Goal: Task Accomplishment & Management: Complete application form

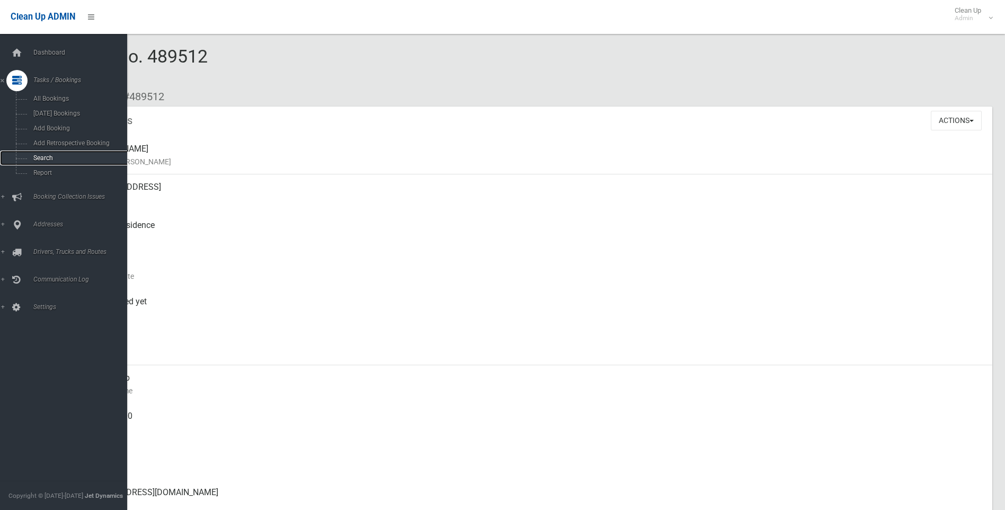
click at [33, 160] on span "Search" at bounding box center [78, 157] width 96 height 7
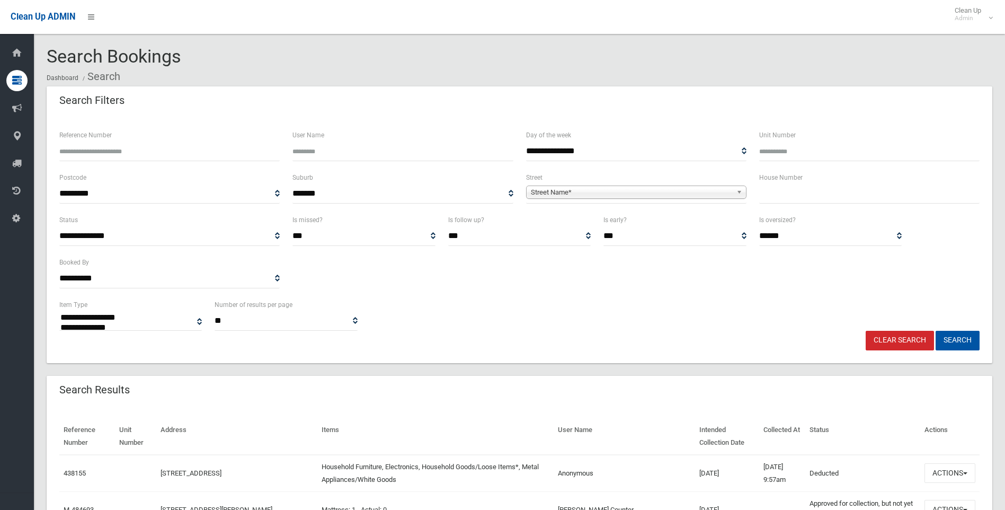
select select
click at [775, 203] on div "House Number" at bounding box center [869, 192] width 233 height 42
click at [774, 194] on input "text" at bounding box center [869, 194] width 220 height 20
type input "**"
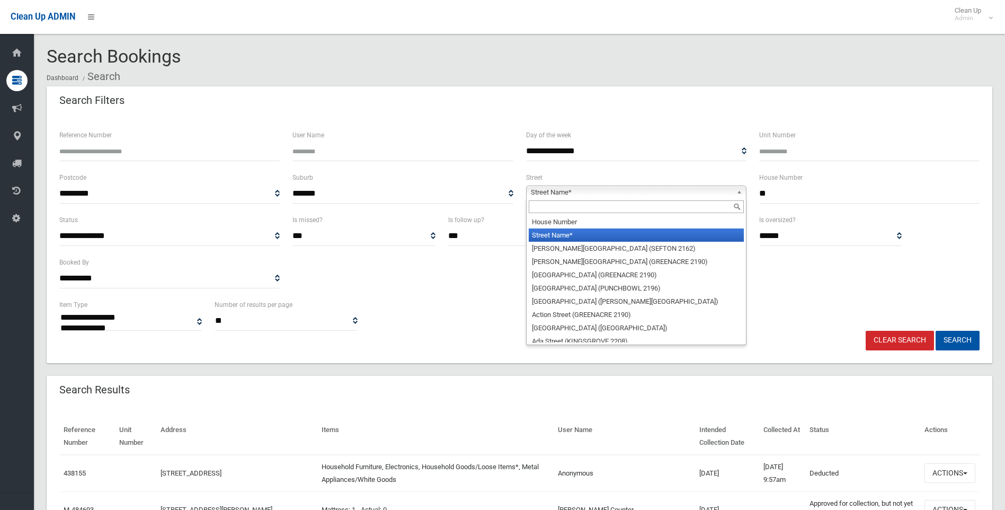
click at [559, 193] on span "Street Name*" at bounding box center [631, 192] width 201 height 13
click at [555, 212] on input "text" at bounding box center [636, 206] width 215 height 13
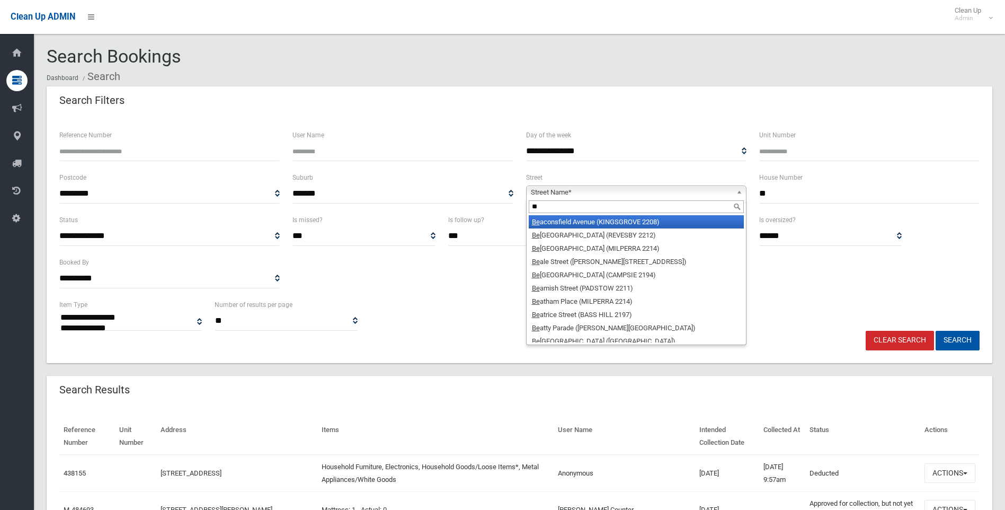
type input "*"
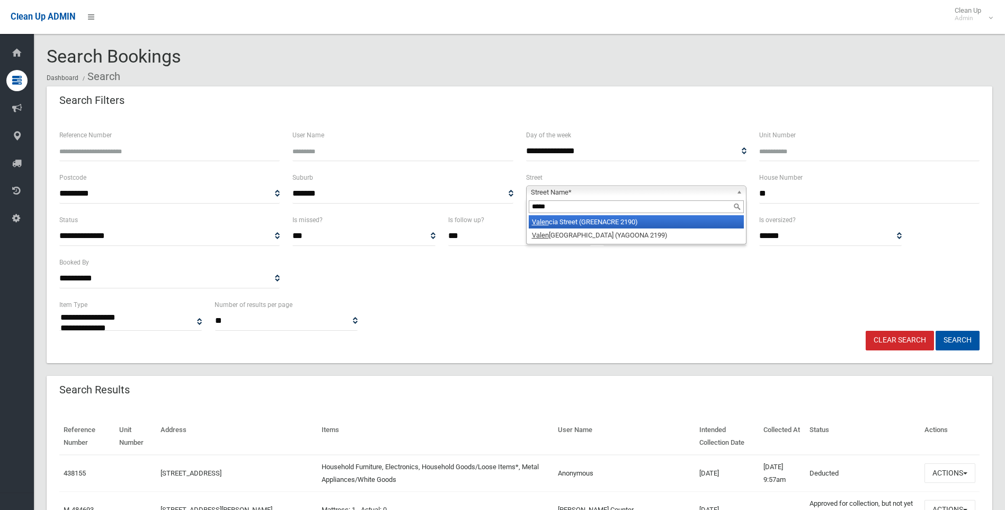
type input "*****"
click at [574, 223] on li "Valen cia Street (GREENACRE 2190)" at bounding box center [636, 221] width 215 height 13
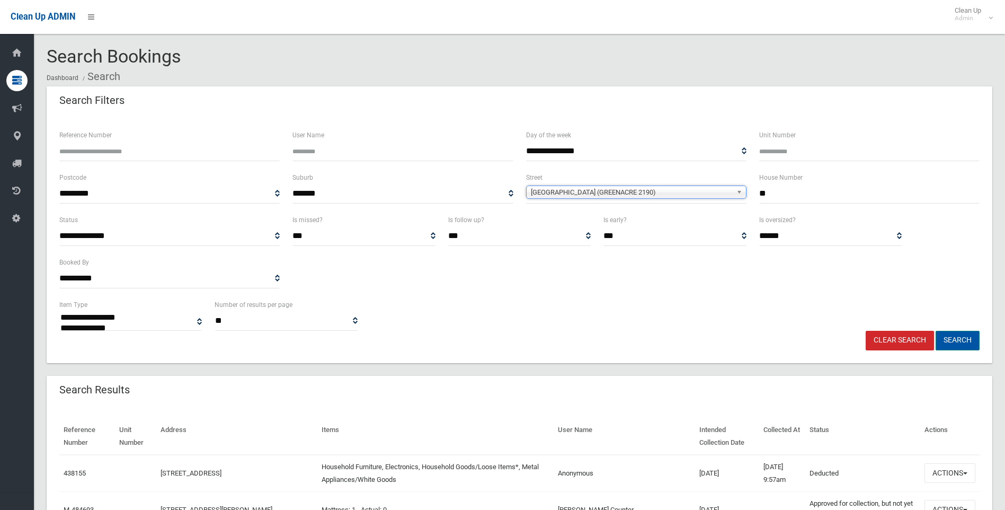
click at [949, 338] on button "Search" at bounding box center [958, 341] width 44 height 20
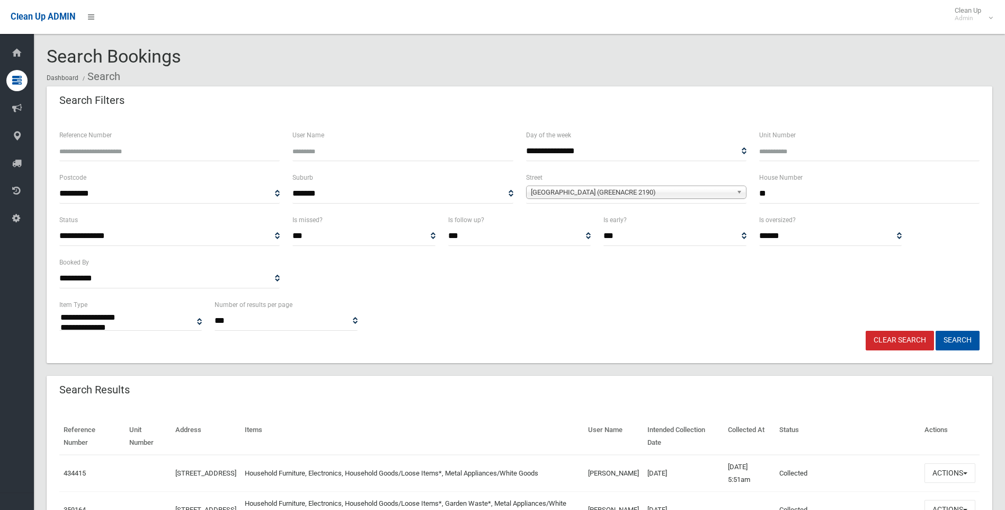
select select
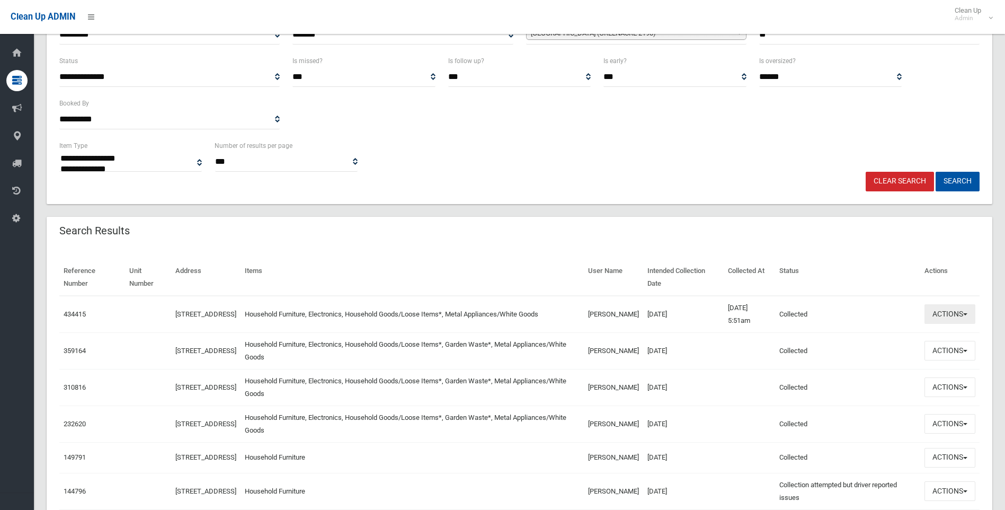
click at [972, 317] on button "Actions" at bounding box center [950, 314] width 51 height 20
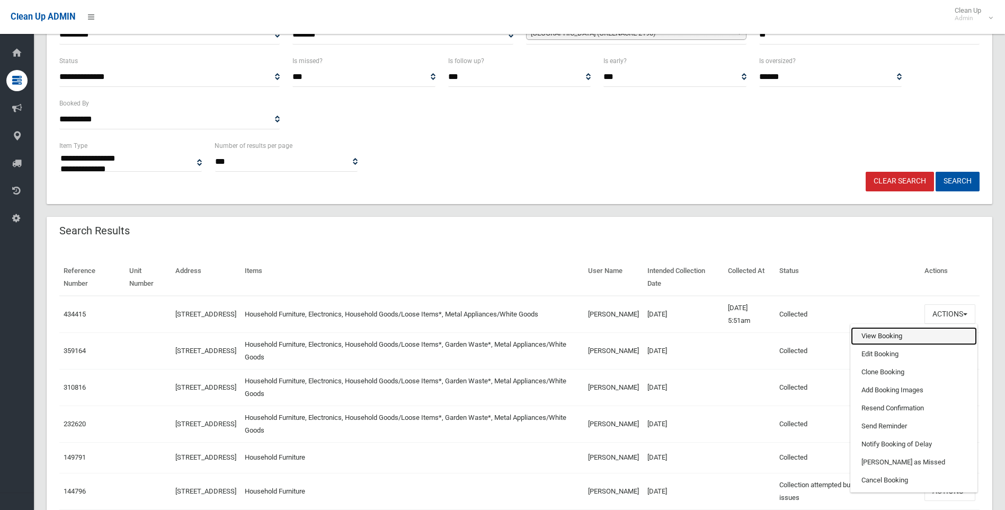
click at [875, 341] on link "View Booking" at bounding box center [914, 336] width 126 height 18
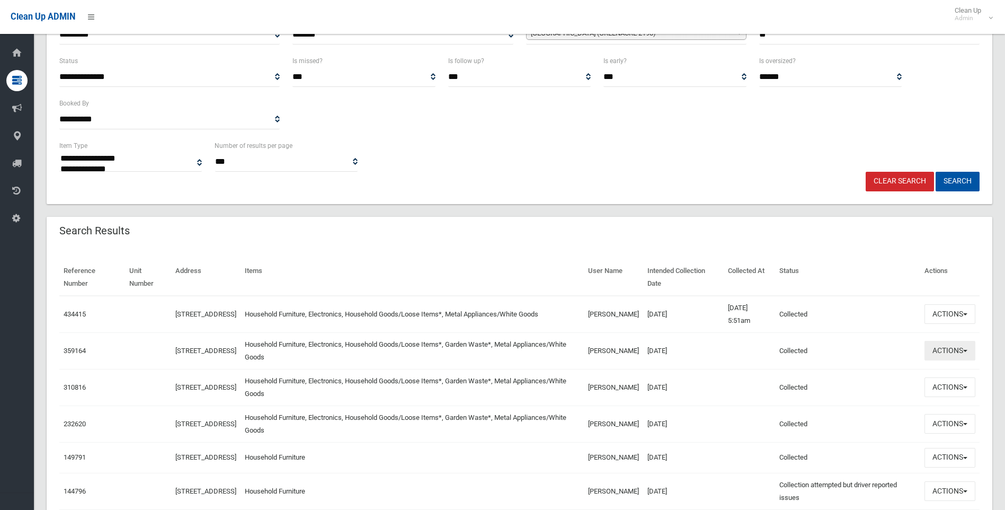
click at [962, 353] on button "Actions" at bounding box center [950, 351] width 51 height 20
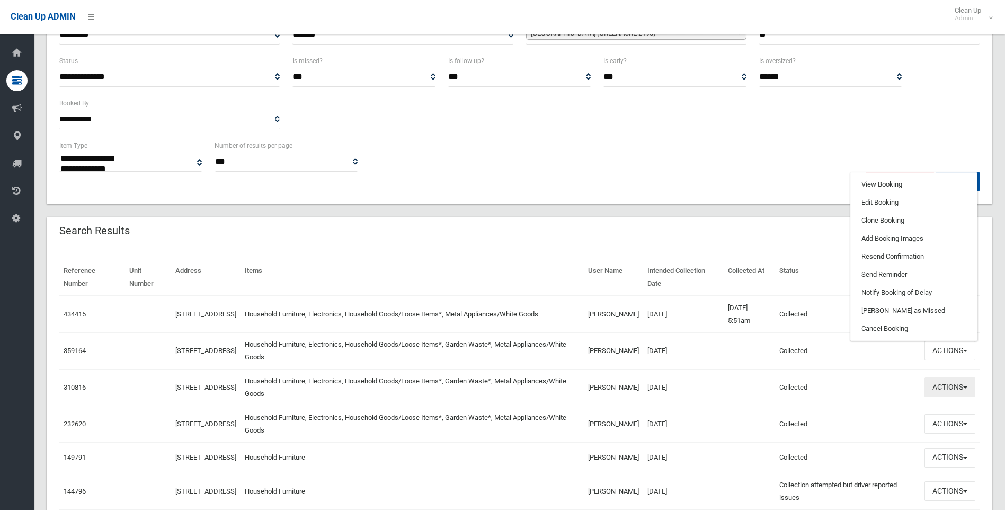
click at [951, 388] on button "Actions" at bounding box center [950, 387] width 51 height 20
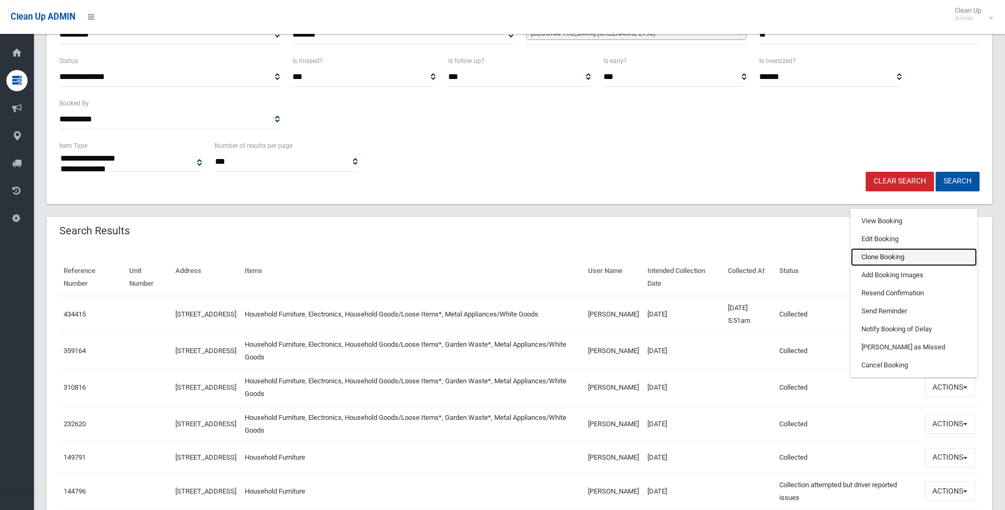
click at [888, 263] on link "Clone Booking" at bounding box center [914, 257] width 126 height 18
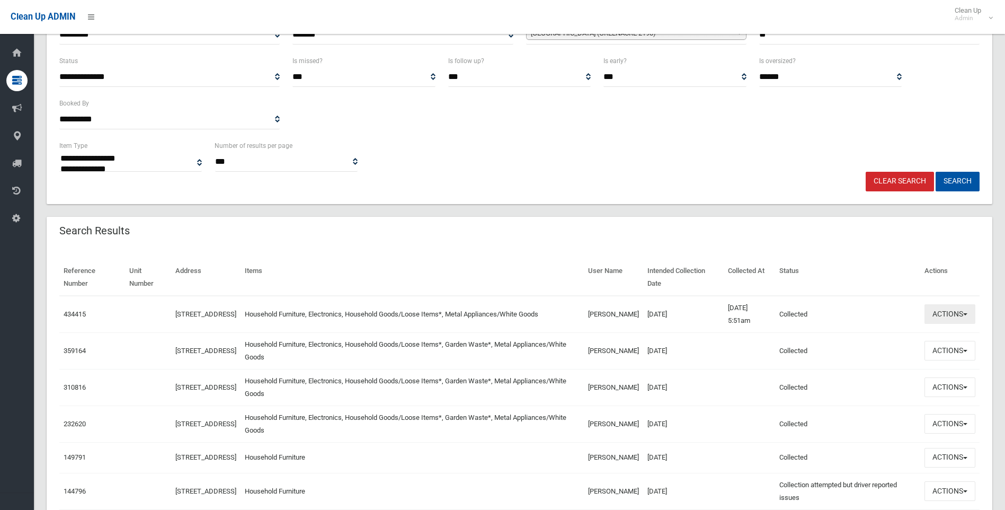
click at [945, 312] on button "Actions" at bounding box center [950, 314] width 51 height 20
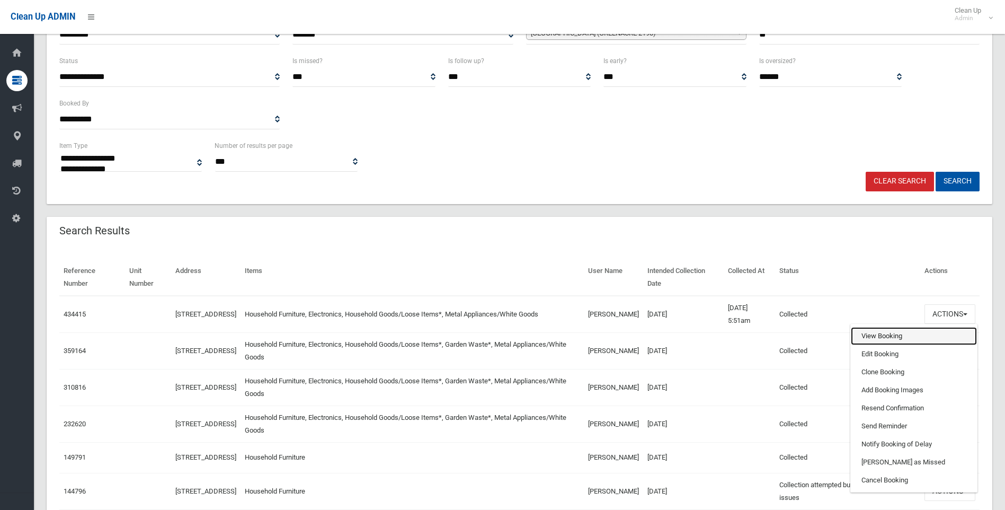
click at [883, 331] on link "View Booking" at bounding box center [914, 336] width 126 height 18
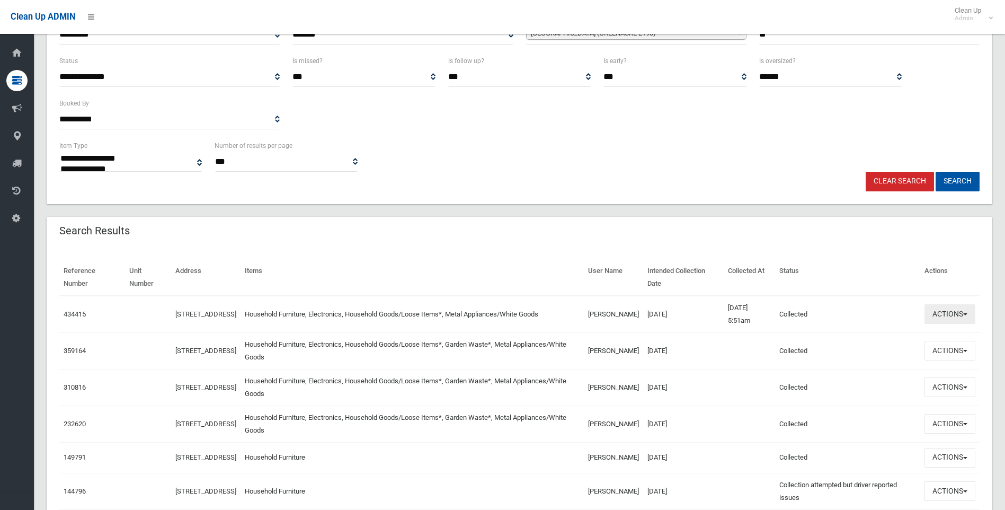
click at [945, 314] on button "Actions" at bounding box center [950, 314] width 51 height 20
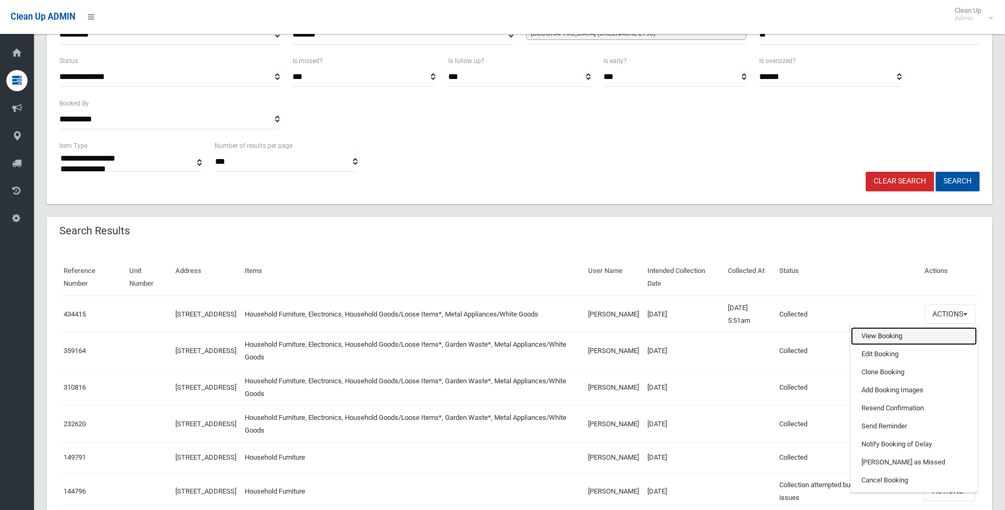
click at [877, 334] on link "View Booking" at bounding box center [914, 336] width 126 height 18
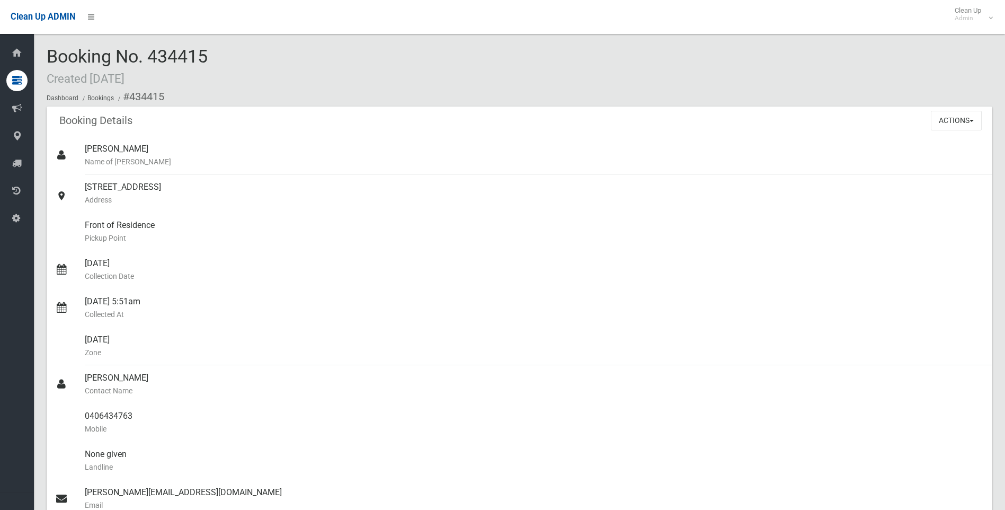
scroll to position [318, 0]
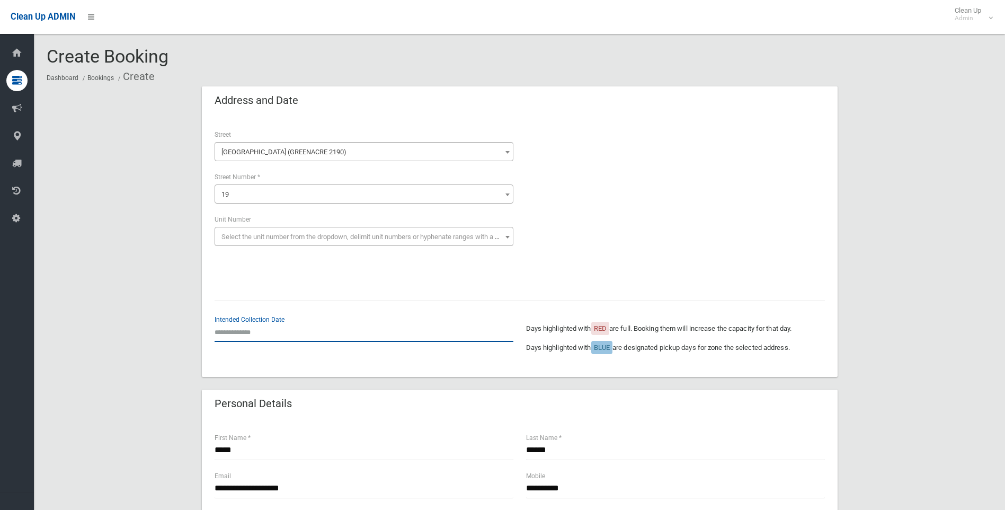
click at [244, 334] on input "text" at bounding box center [364, 332] width 299 height 20
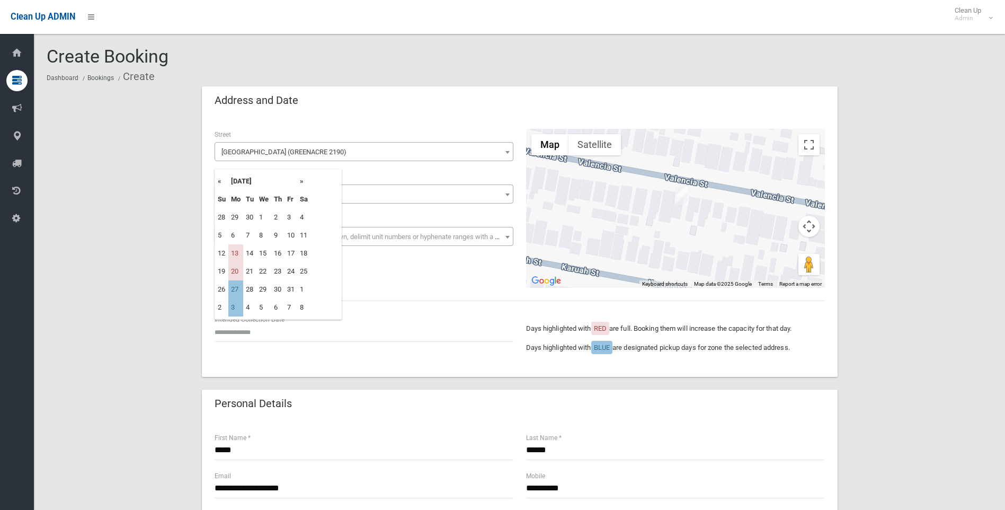
click at [235, 297] on td "27" at bounding box center [235, 289] width 15 height 18
type input "**********"
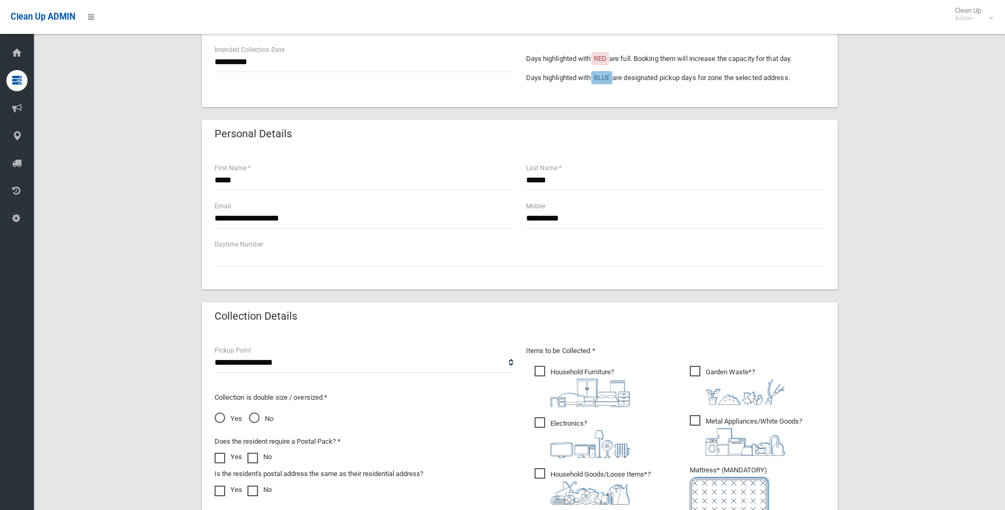
scroll to position [371, 0]
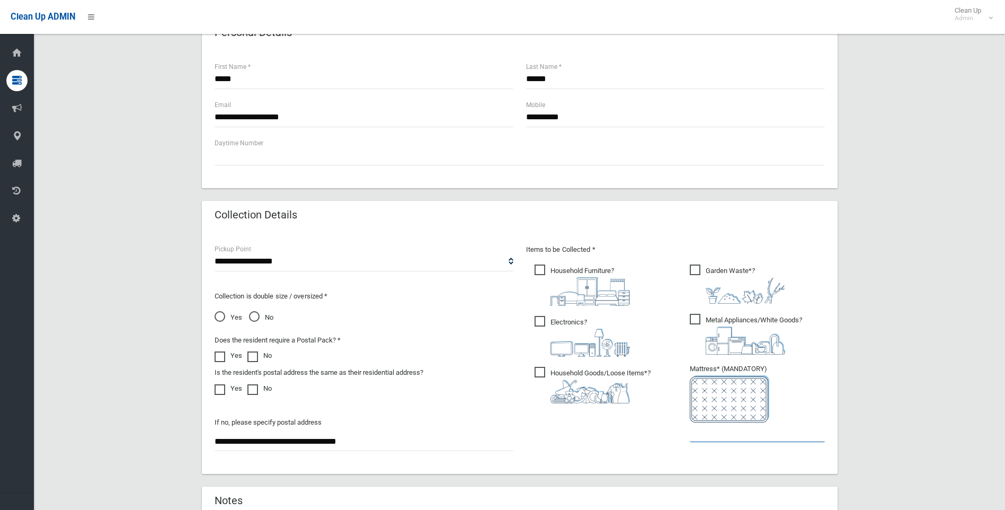
click at [725, 435] on input "text" at bounding box center [757, 432] width 135 height 20
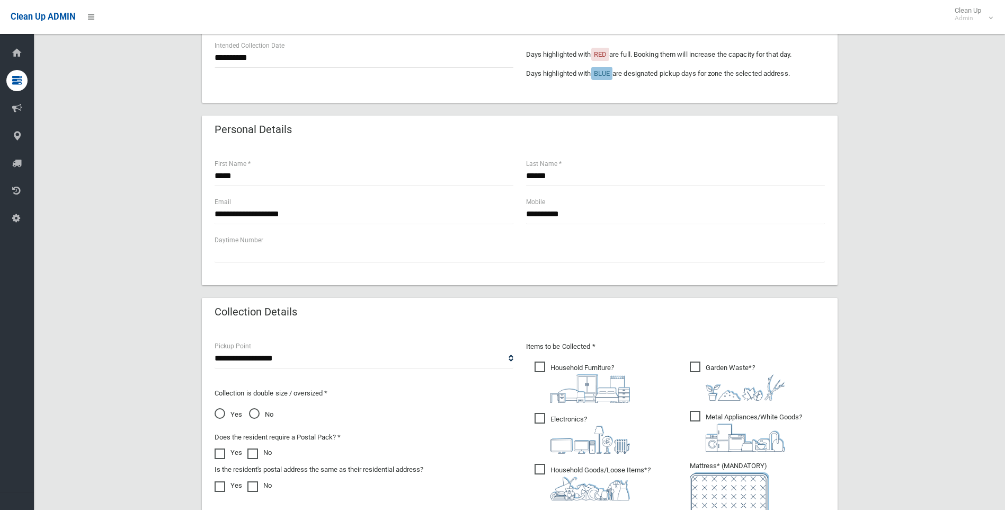
scroll to position [159, 0]
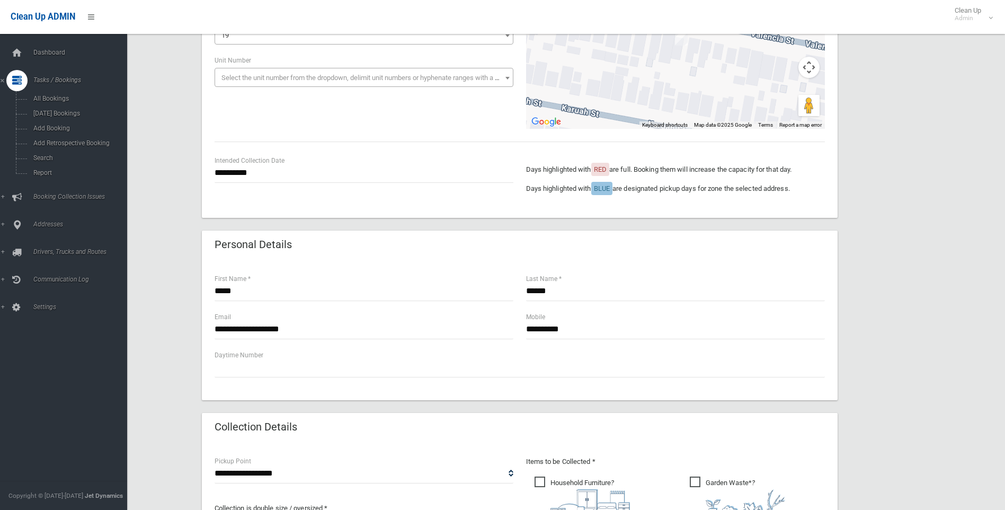
type input "*"
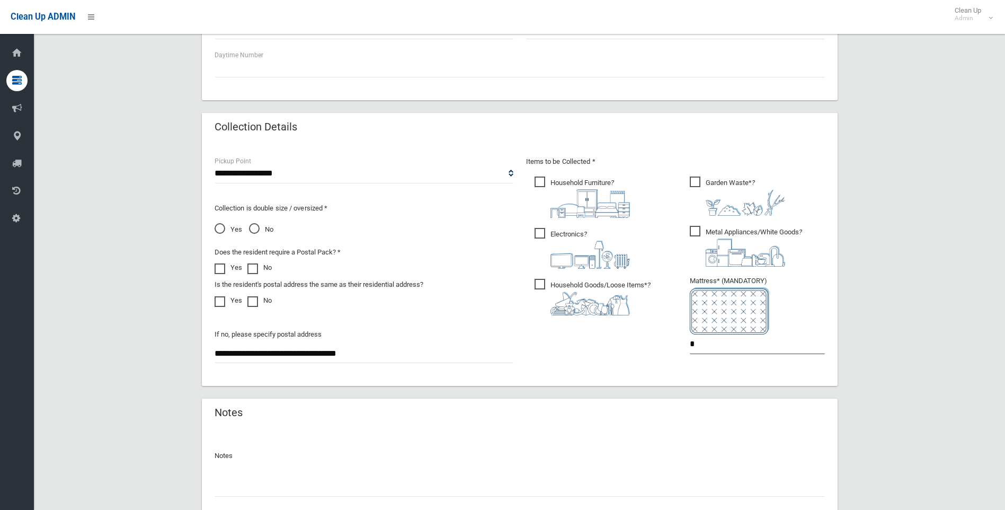
scroll to position [539, 0]
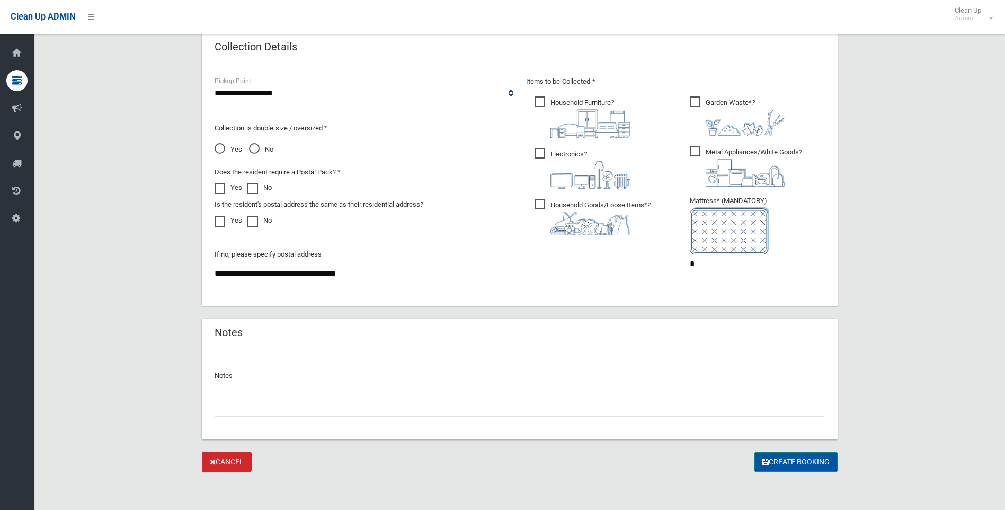
click at [809, 465] on button "Create Booking" at bounding box center [796, 462] width 83 height 20
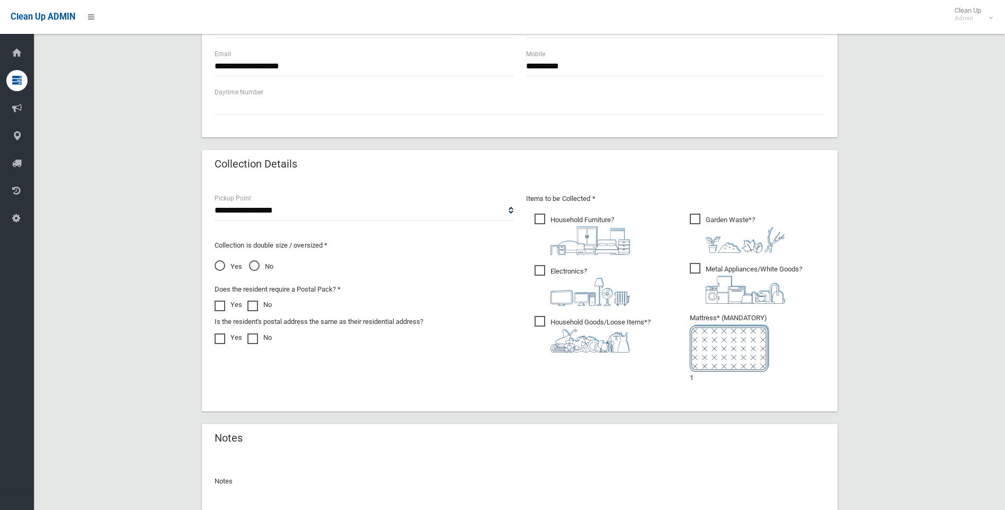
click at [252, 263] on span "No" at bounding box center [261, 266] width 24 height 13
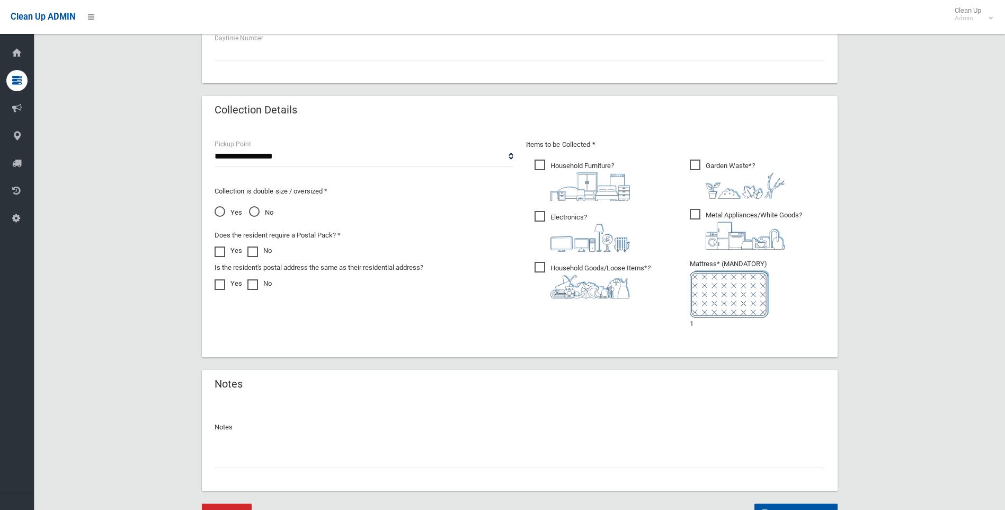
scroll to position [582, 0]
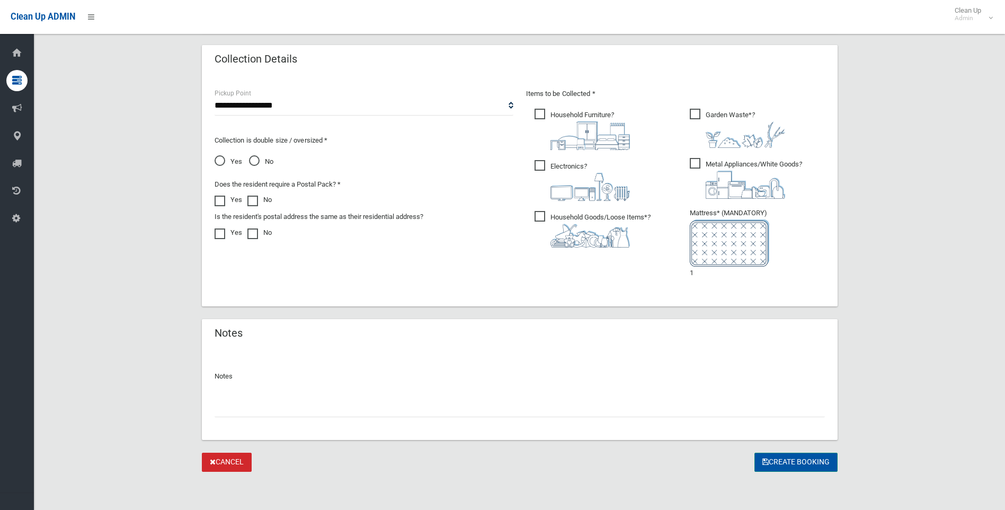
click at [776, 462] on button "Create Booking" at bounding box center [796, 463] width 83 height 20
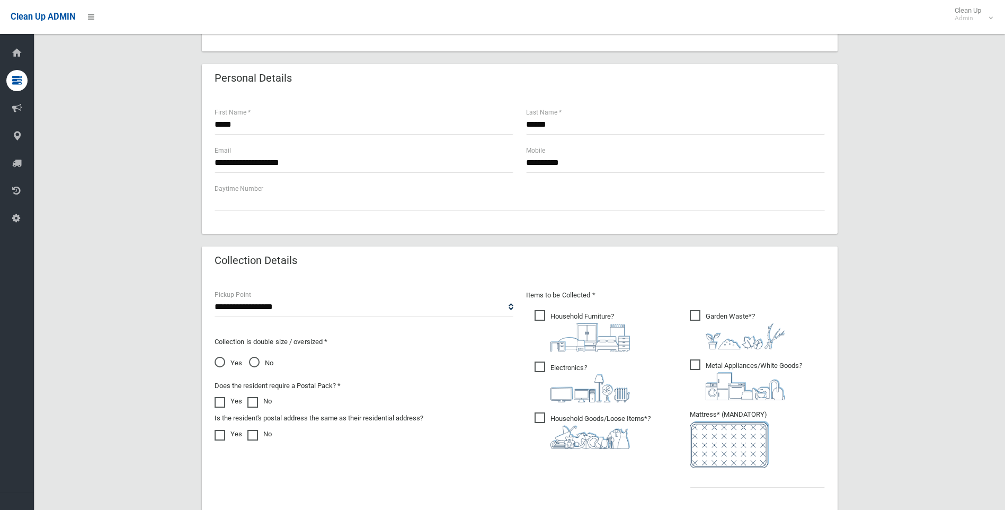
scroll to position [424, 0]
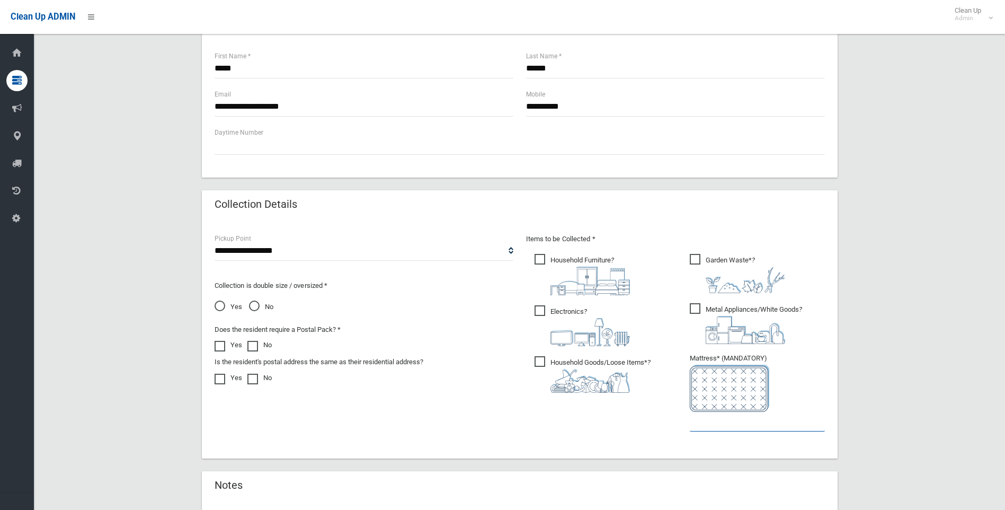
click at [728, 422] on input "text" at bounding box center [757, 422] width 135 height 20
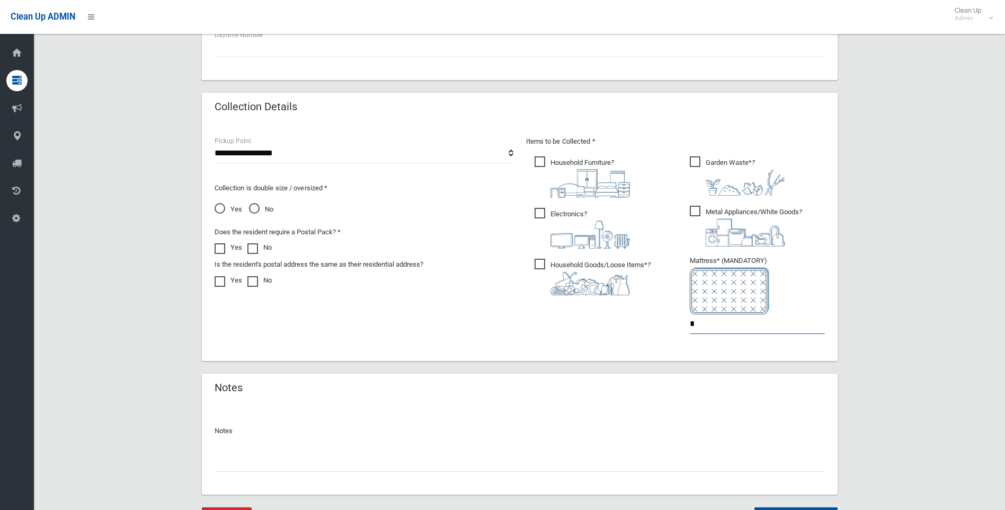
scroll to position [576, 0]
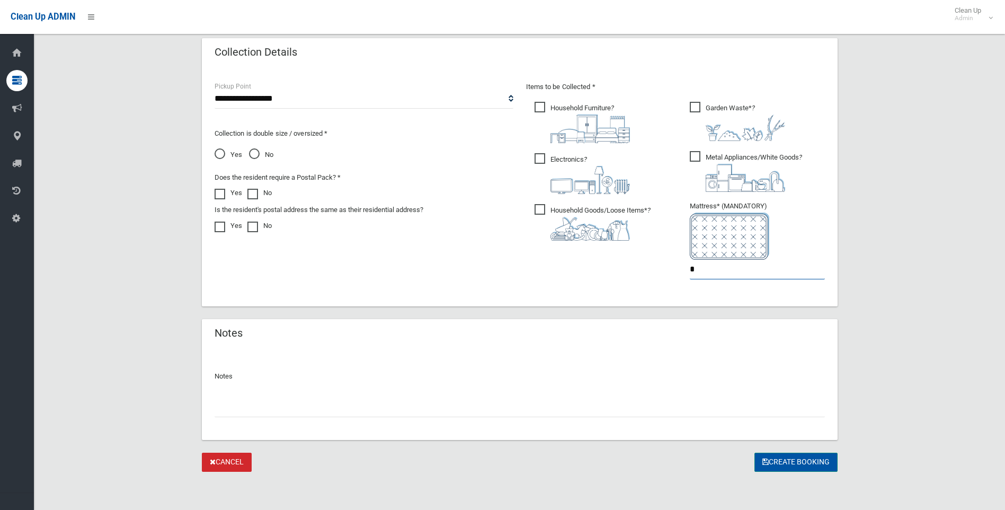
type input "*"
click at [809, 464] on button "Create Booking" at bounding box center [796, 463] width 83 height 20
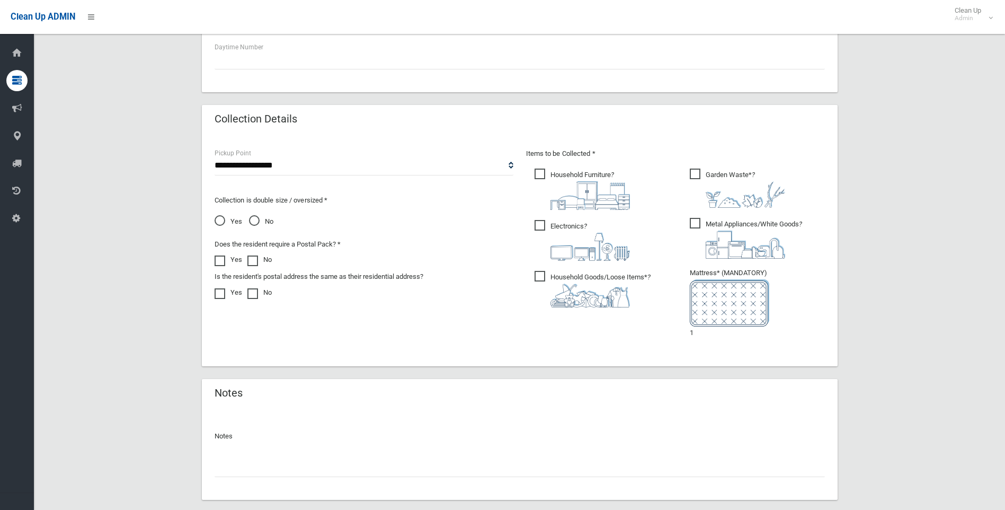
scroll to position [582, 0]
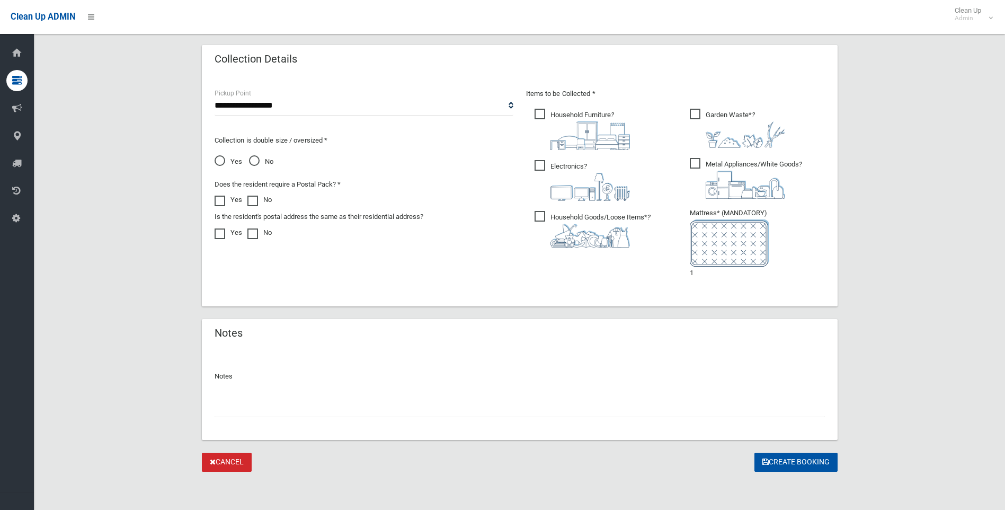
click at [544, 213] on span "Household Goods/Loose Items* ?" at bounding box center [593, 229] width 116 height 37
click at [537, 165] on span "Electronics ?" at bounding box center [582, 180] width 95 height 41
click at [538, 112] on span "Household Furniture ?" at bounding box center [582, 129] width 95 height 41
click at [696, 163] on span "Metal Appliances/White Goods ?" at bounding box center [746, 178] width 112 height 41
click at [695, 112] on span "Garden Waste* ?" at bounding box center [737, 128] width 95 height 39
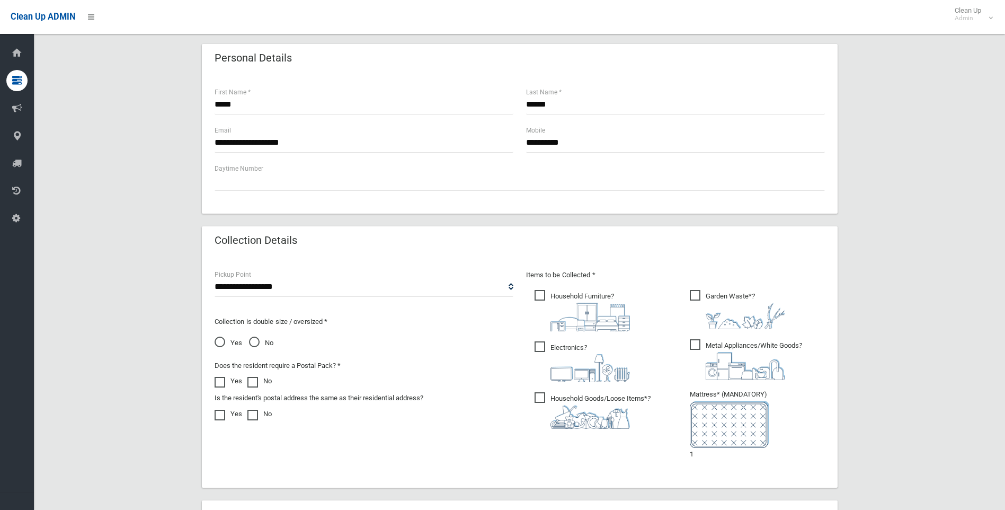
scroll to position [476, 0]
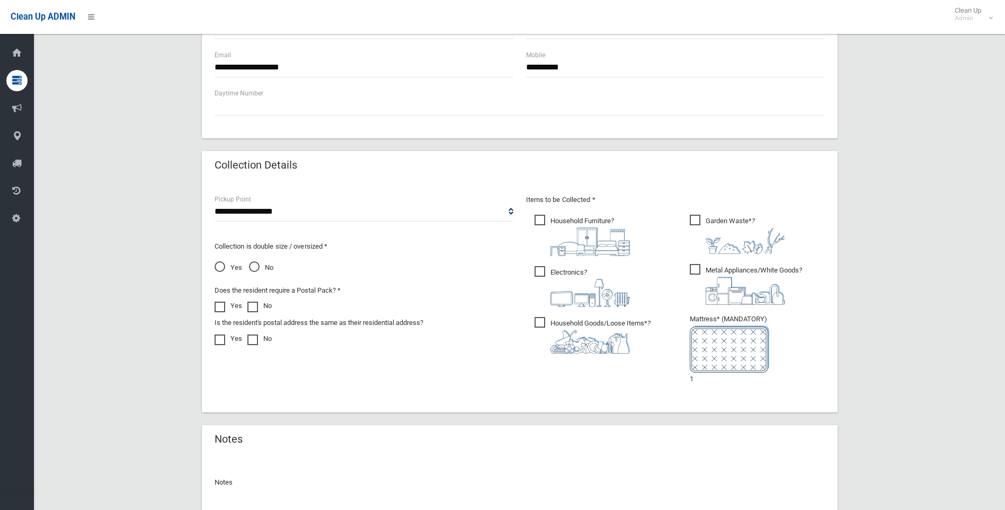
drag, startPoint x: 703, startPoint y: 381, endPoint x: 660, endPoint y: 382, distance: 43.5
click at [660, 382] on div "Items to be Collected * Household Furniture ?" at bounding box center [676, 296] width 312 height 206
drag, startPoint x: 660, startPoint y: 382, endPoint x: 702, endPoint y: 379, distance: 42.4
click at [697, 380] on li "Mattress* (MANDATORY) 1" at bounding box center [757, 349] width 135 height 73
click at [707, 380] on li "Mattress* (MANDATORY) 1" at bounding box center [757, 349] width 135 height 73
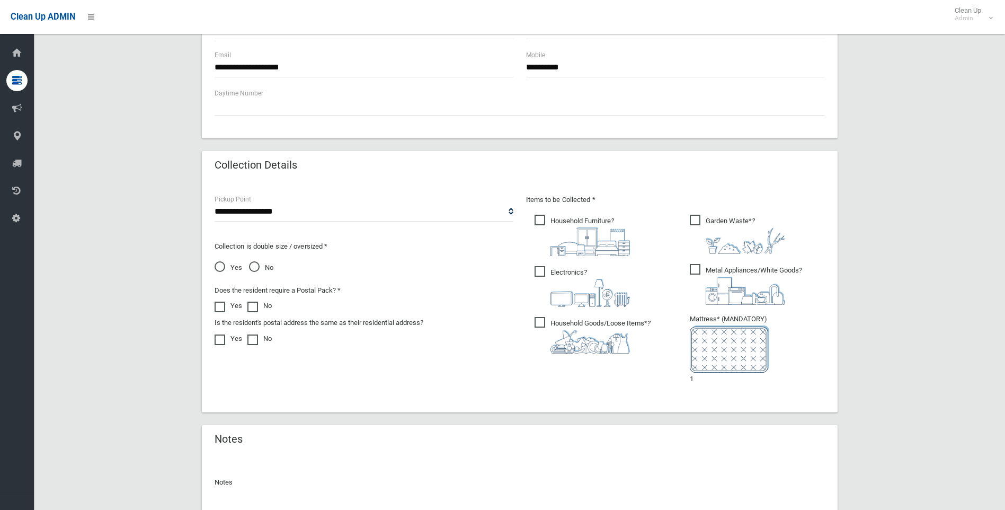
drag, startPoint x: 702, startPoint y: 380, endPoint x: 682, endPoint y: 388, distance: 22.3
click at [682, 388] on ul "Garden Waste* ?" at bounding box center [754, 303] width 144 height 181
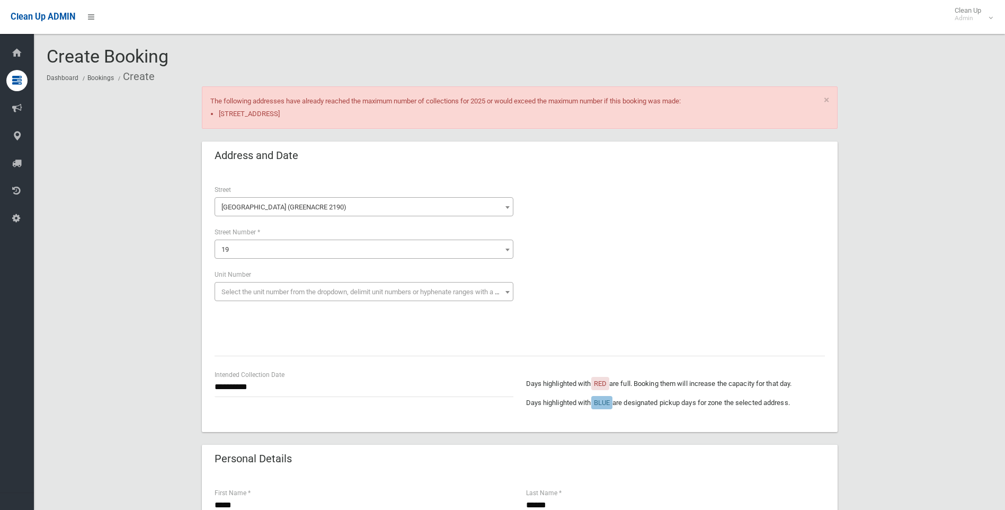
scroll to position [582, 0]
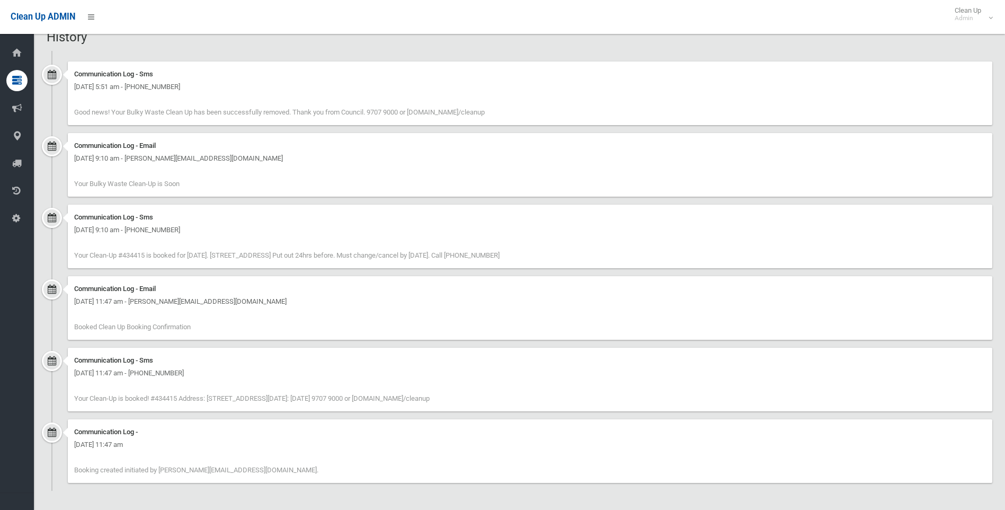
scroll to position [633, 0]
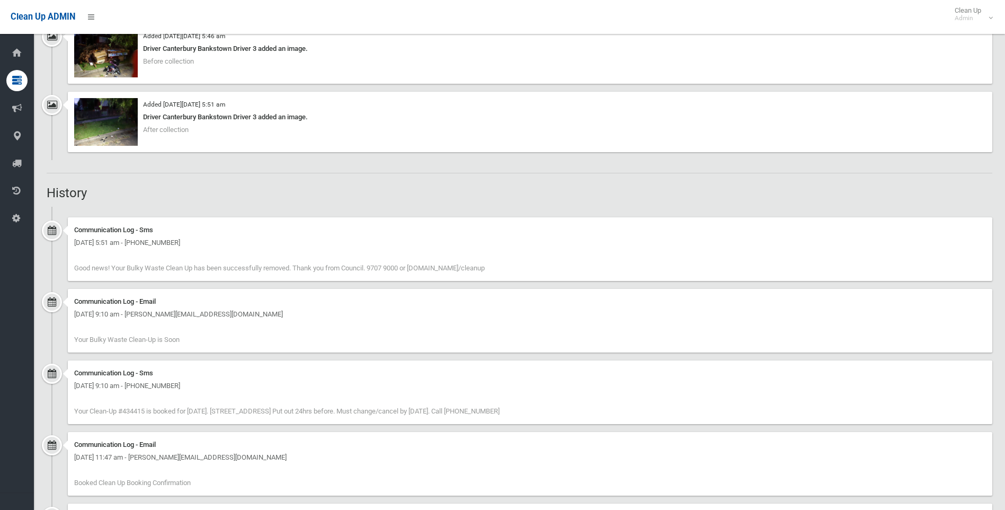
scroll to position [530, 0]
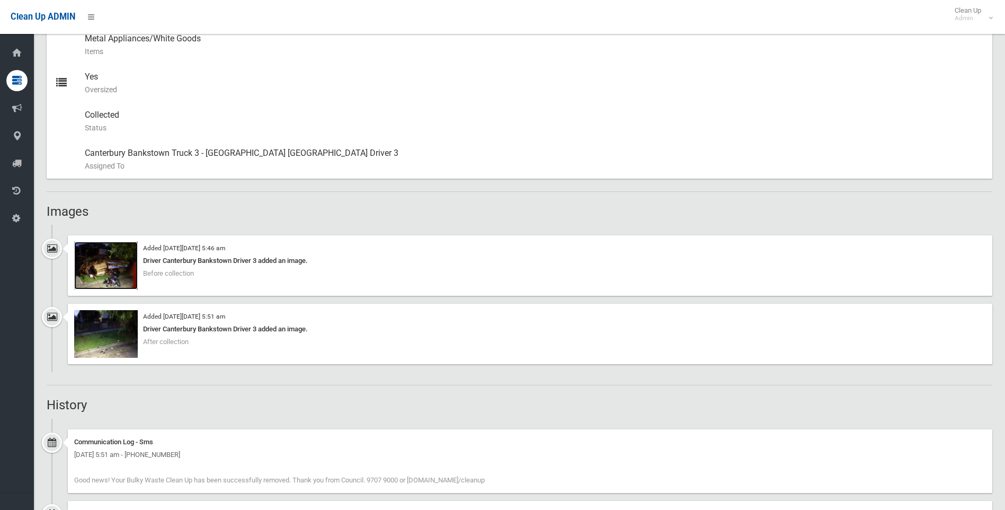
click at [104, 270] on img at bounding box center [106, 266] width 64 height 48
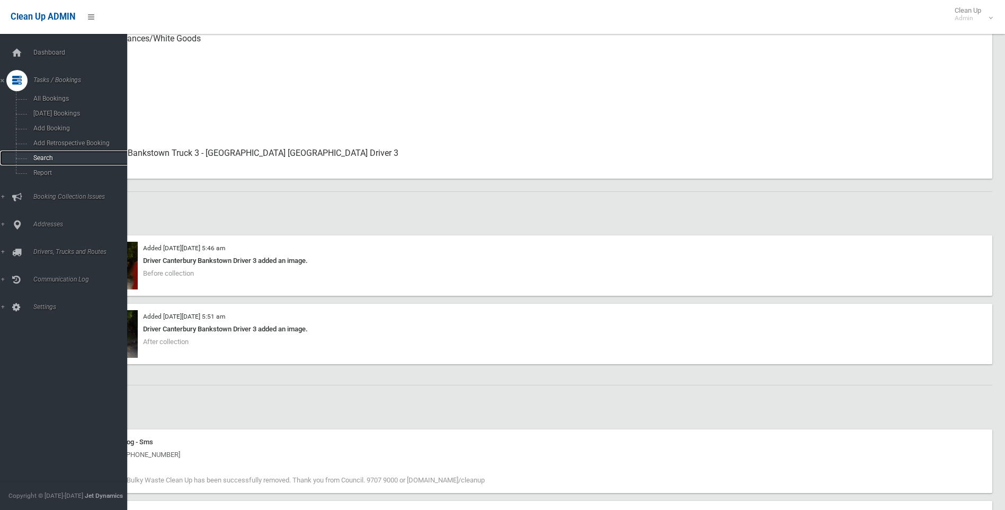
click at [54, 158] on span "Search" at bounding box center [78, 157] width 96 height 7
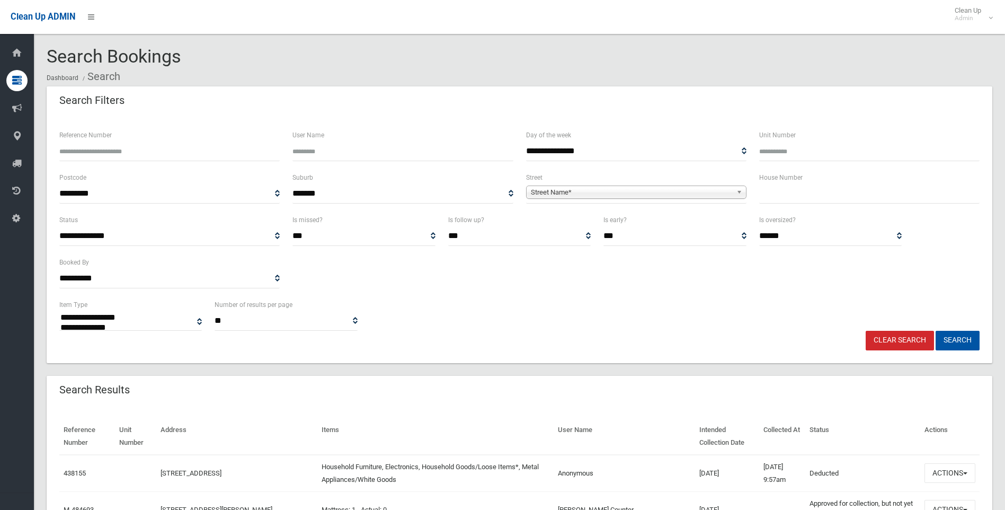
select select
click at [809, 189] on input "text" at bounding box center [869, 194] width 220 height 20
type input "***"
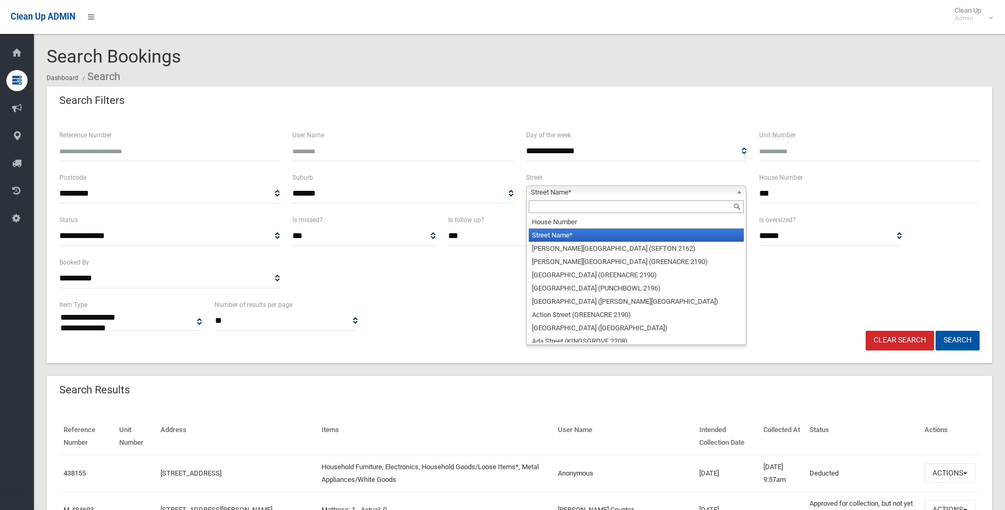
click at [686, 197] on span "Street Name*" at bounding box center [631, 192] width 201 height 13
click at [611, 208] on input "text" at bounding box center [636, 206] width 215 height 13
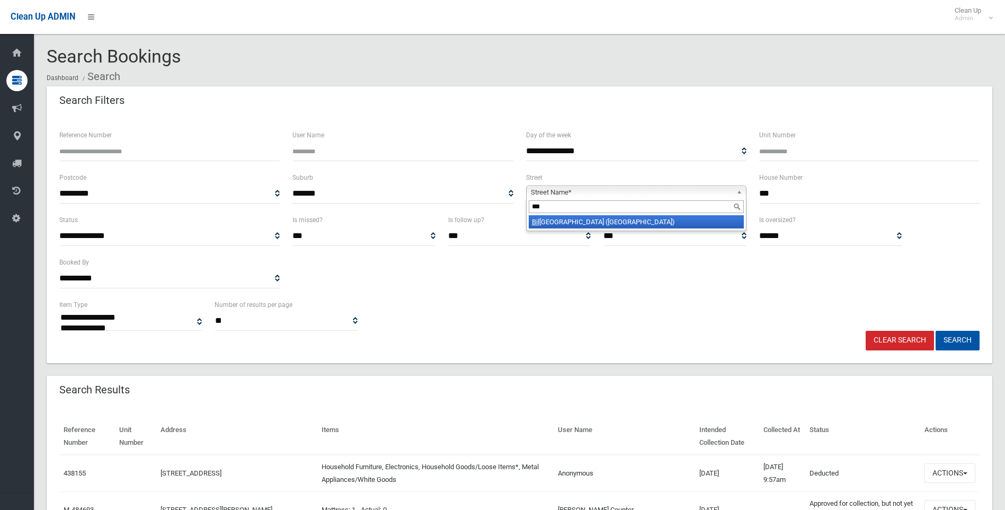
type input "***"
click at [636, 218] on li "Bil oela Street (VILLAWOOD 2163)" at bounding box center [636, 221] width 215 height 13
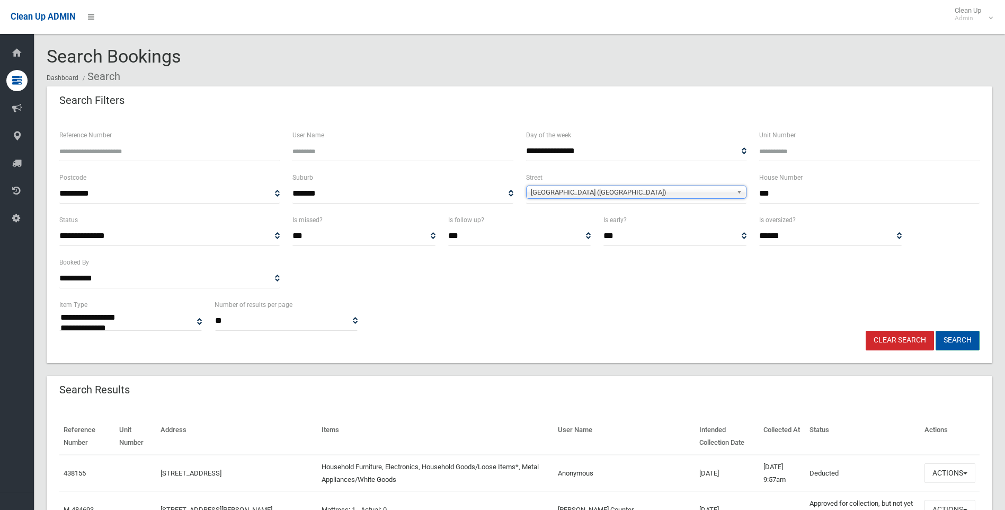
click at [958, 339] on button "Search" at bounding box center [958, 341] width 44 height 20
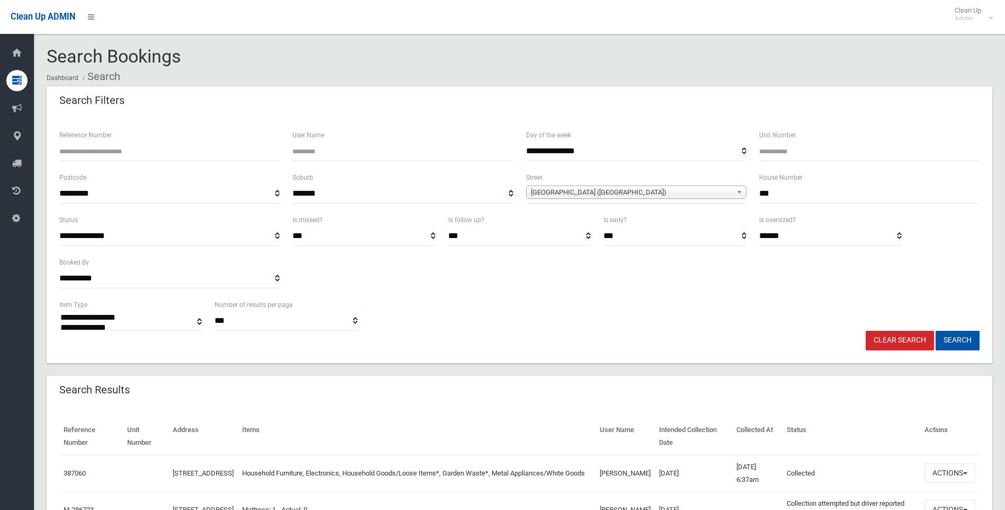
select select
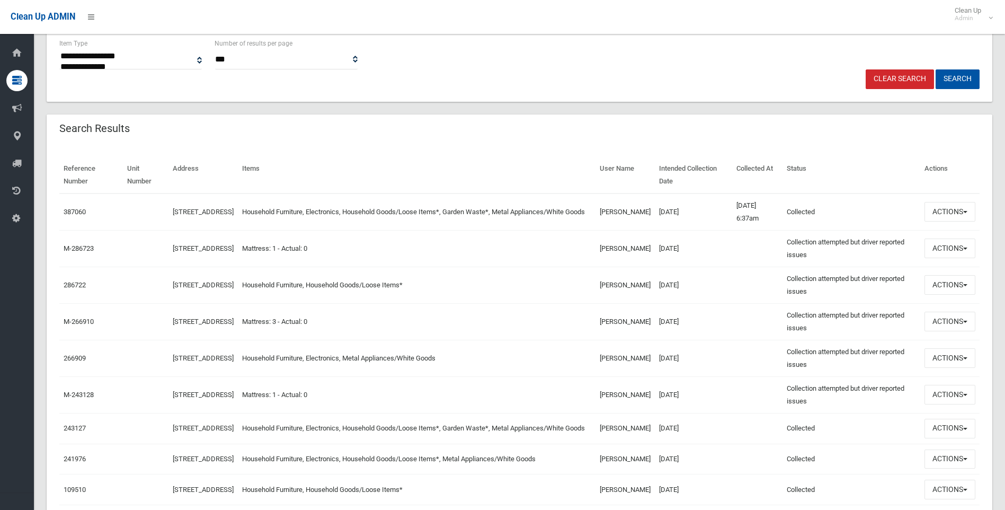
scroll to position [265, 0]
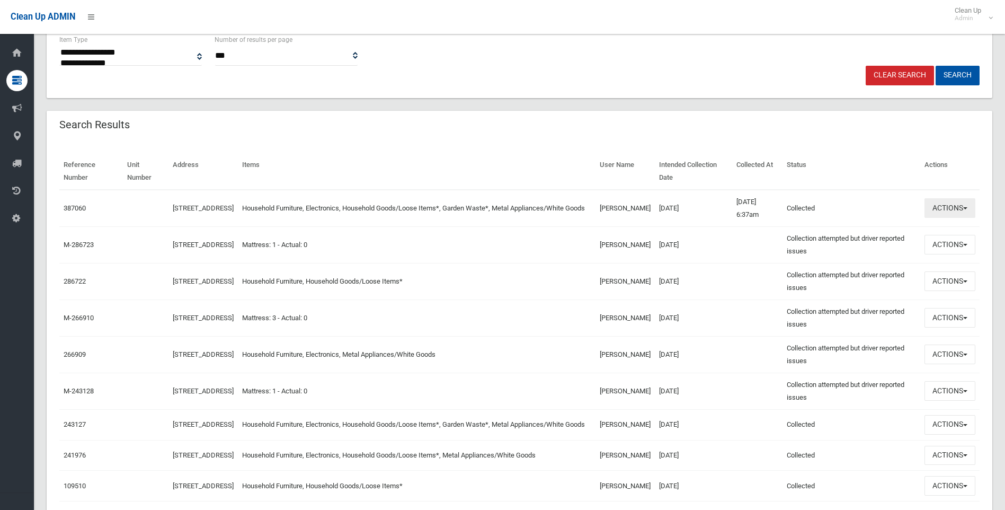
click at [951, 213] on button "Actions" at bounding box center [950, 208] width 51 height 20
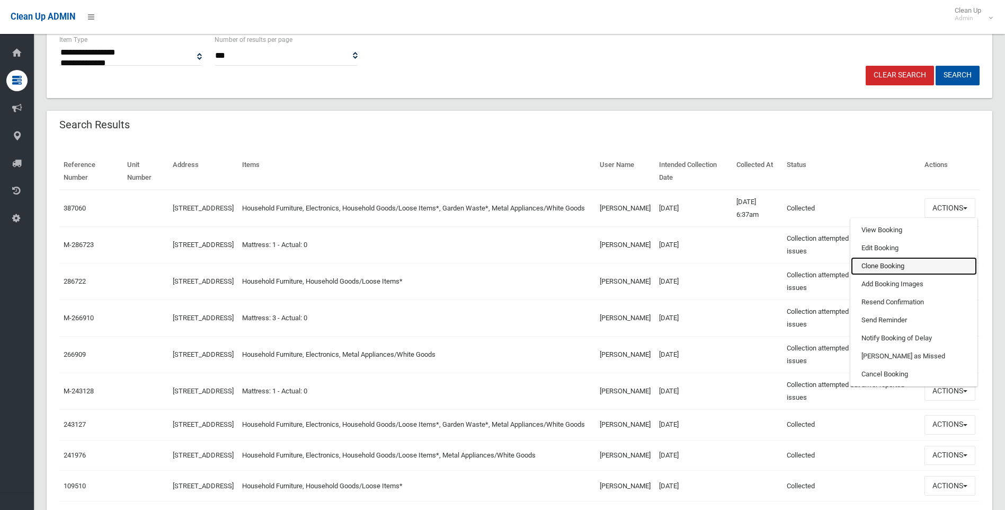
click at [872, 267] on link "Clone Booking" at bounding box center [914, 266] width 126 height 18
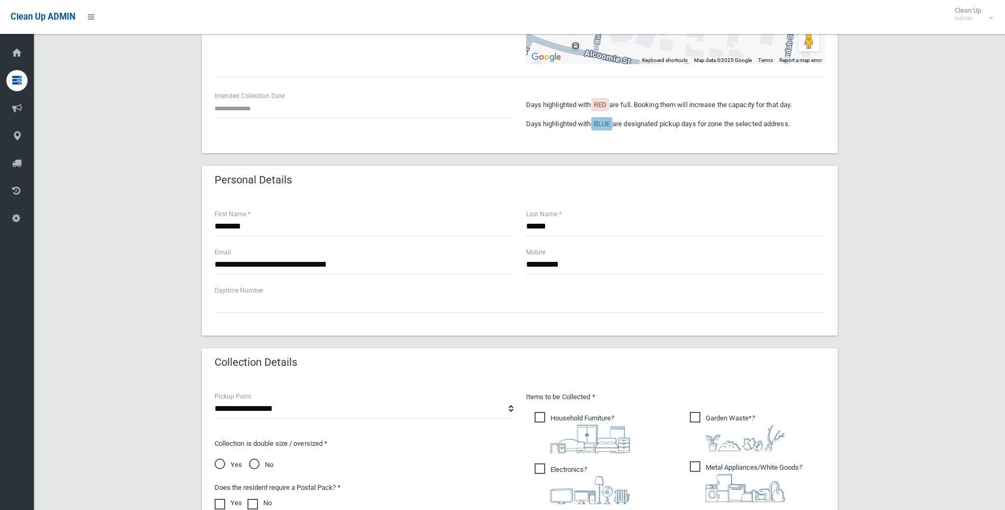
scroll to position [53, 0]
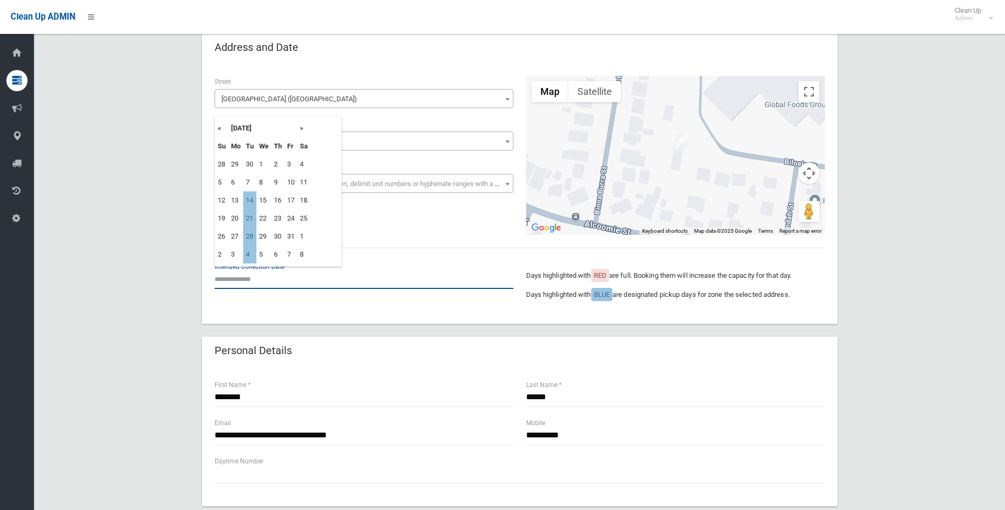
click at [252, 275] on input "text" at bounding box center [364, 279] width 299 height 20
click at [254, 200] on td "14" at bounding box center [249, 200] width 13 height 18
type input "**********"
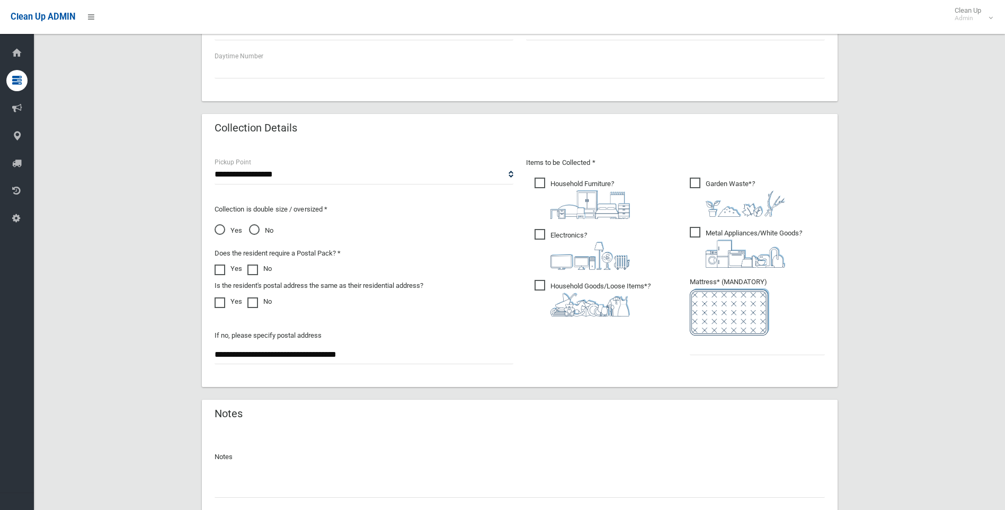
scroll to position [530, 0]
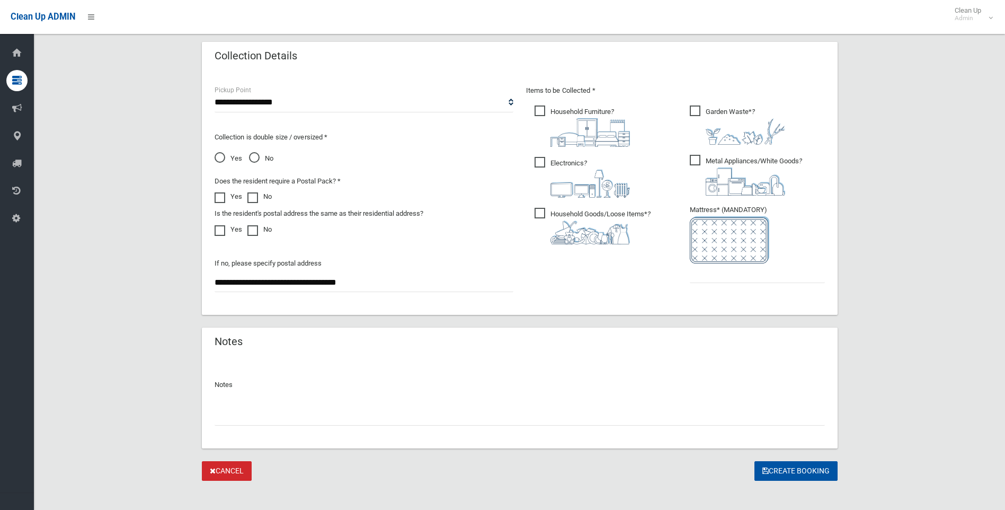
click at [723, 263] on img at bounding box center [729, 239] width 79 height 47
click at [723, 266] on input "text" at bounding box center [757, 273] width 135 height 20
type input "*"
click at [555, 398] on div at bounding box center [520, 411] width 610 height 28
click at [570, 418] on input "text" at bounding box center [520, 416] width 610 height 20
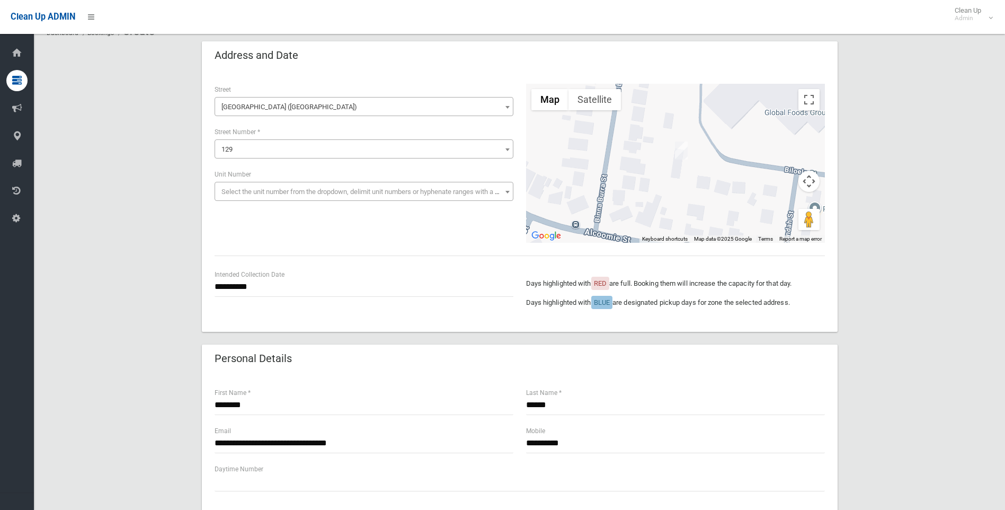
scroll to position [0, 0]
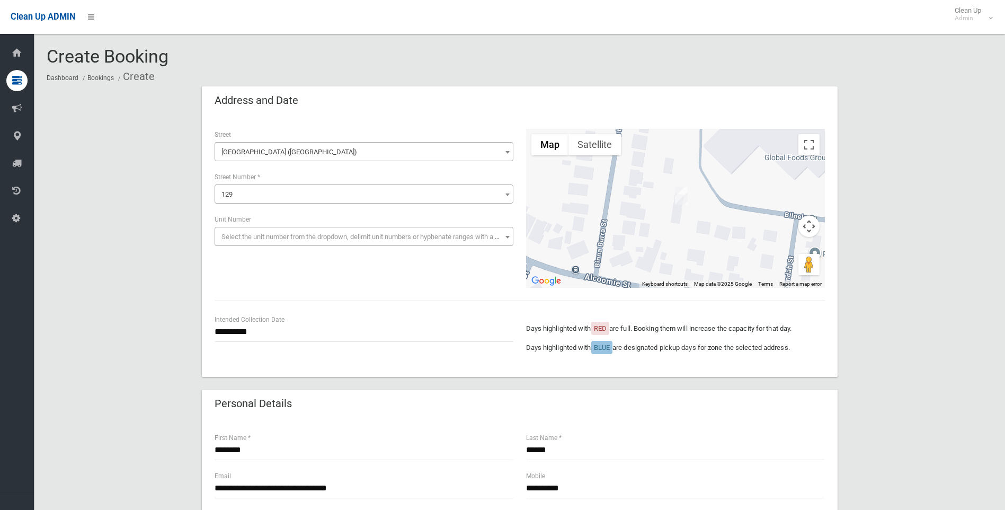
type input "********"
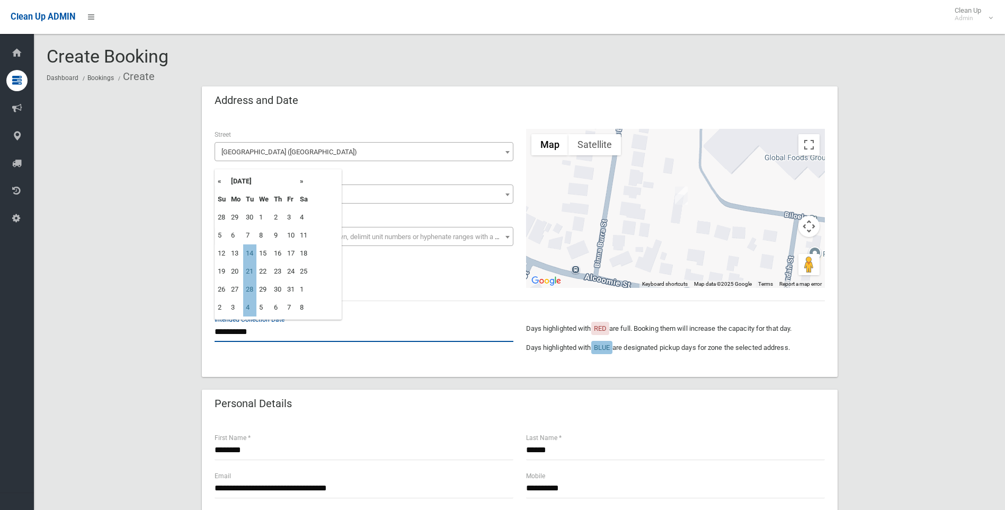
click at [271, 324] on input "**********" at bounding box center [364, 332] width 299 height 20
click at [250, 249] on td "14" at bounding box center [249, 253] width 13 height 18
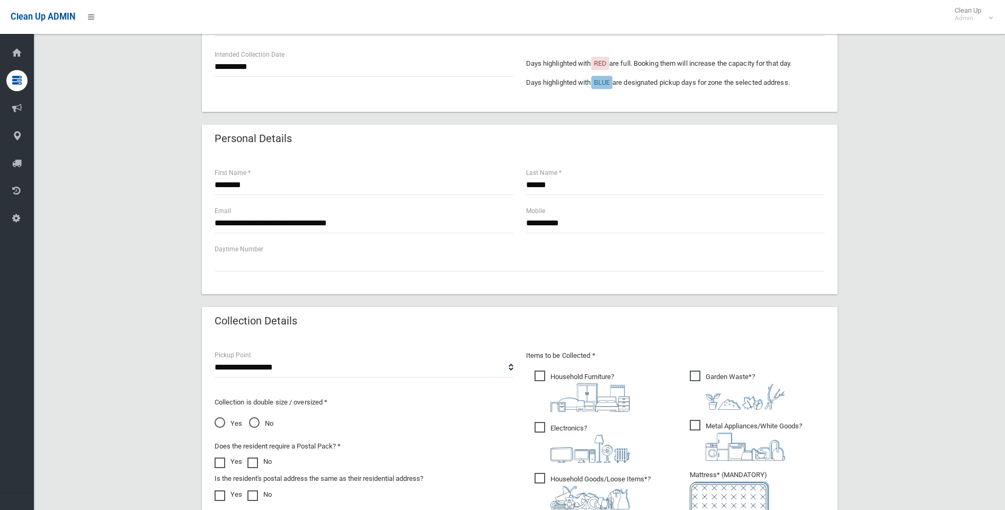
scroll to position [106, 0]
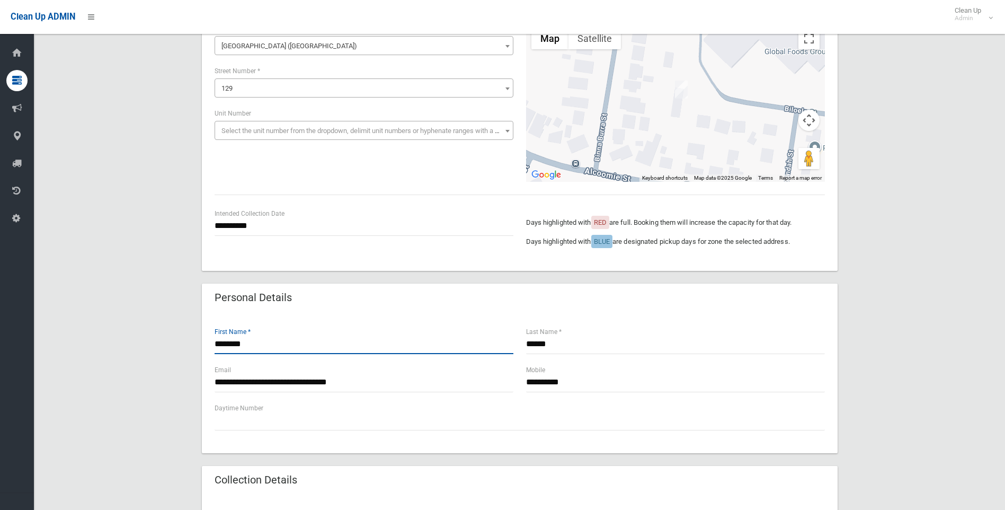
drag, startPoint x: 264, startPoint y: 348, endPoint x: 163, endPoint y: 343, distance: 101.3
click at [163, 343] on div "**********" at bounding box center [520, 442] width 946 height 924
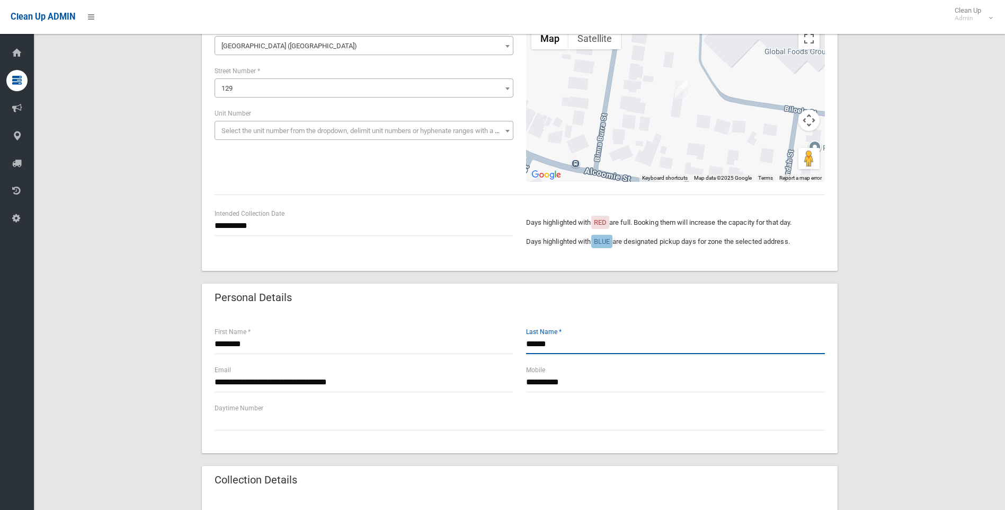
click at [566, 340] on input "******" at bounding box center [675, 344] width 299 height 20
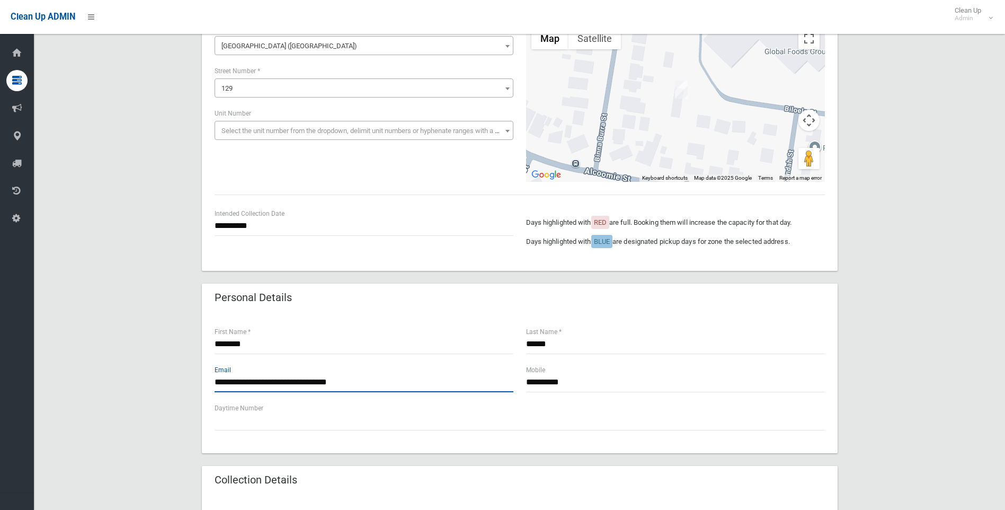
drag, startPoint x: 383, startPoint y: 387, endPoint x: 121, endPoint y: 385, distance: 261.8
click at [121, 385] on div "**********" at bounding box center [520, 442] width 946 height 924
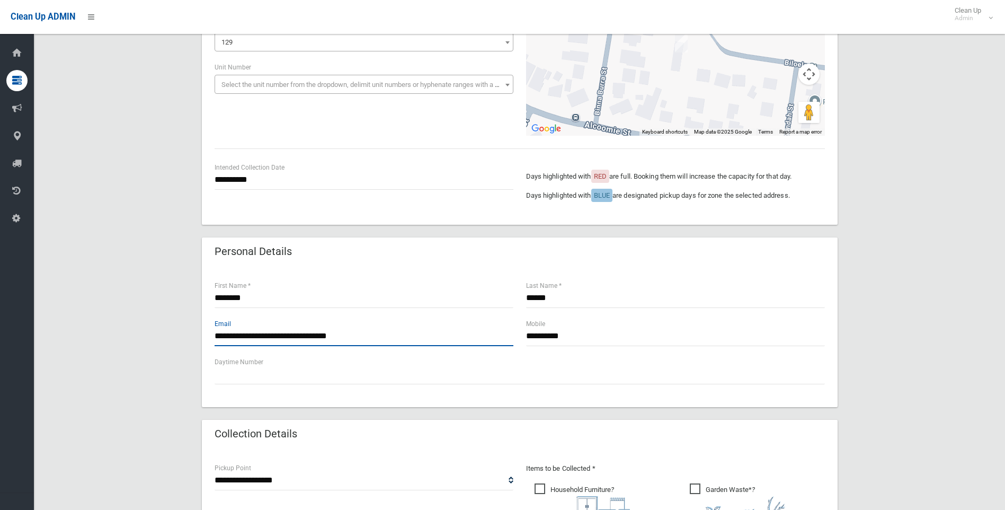
scroll to position [265, 0]
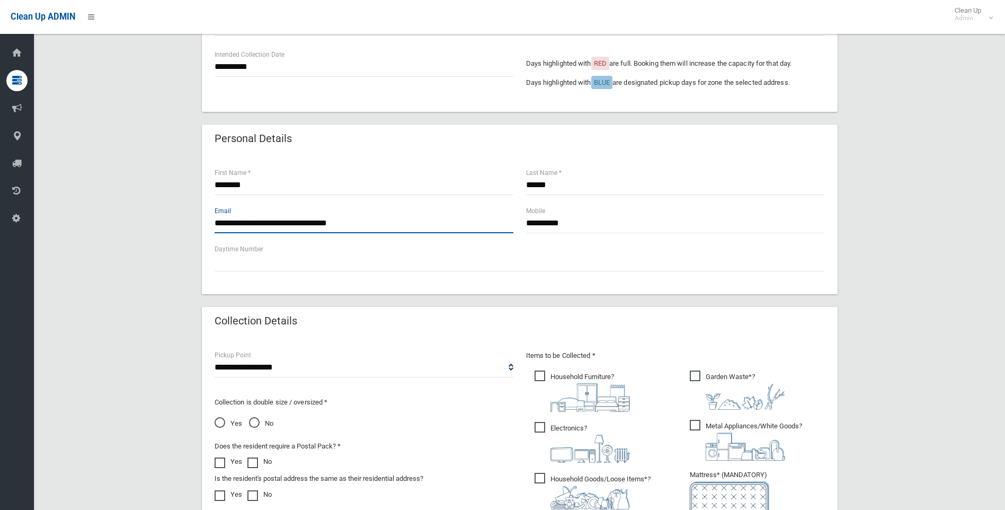
click at [266, 224] on input "**********" at bounding box center [364, 224] width 299 height 20
drag, startPoint x: 296, startPoint y: 222, endPoint x: 190, endPoint y: 222, distance: 106.5
click at [190, 222] on div "**********" at bounding box center [520, 283] width 946 height 924
drag, startPoint x: 418, startPoint y: 223, endPoint x: 344, endPoint y: 217, distance: 74.4
click at [344, 218] on input "**********" at bounding box center [364, 224] width 299 height 20
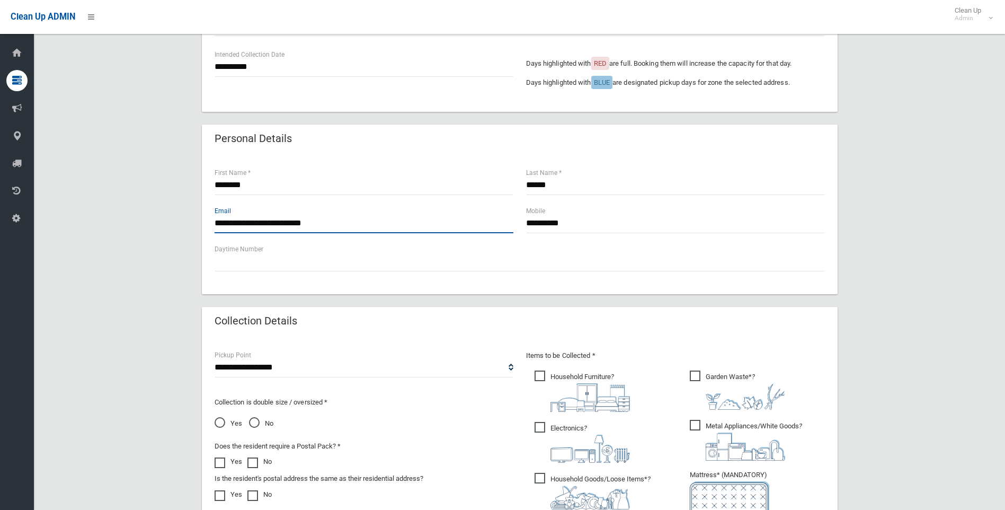
type input "**********"
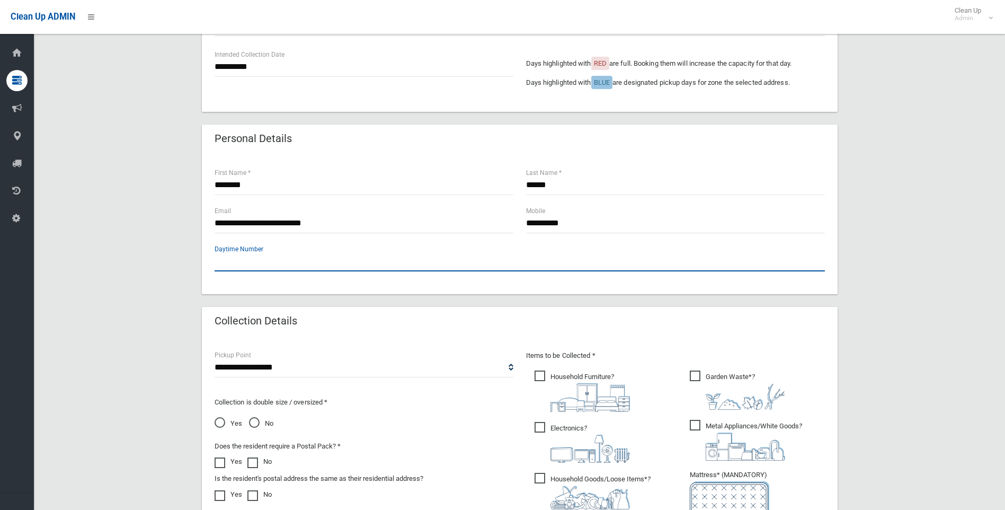
click at [556, 258] on input "text" at bounding box center [520, 262] width 610 height 20
type input "*"
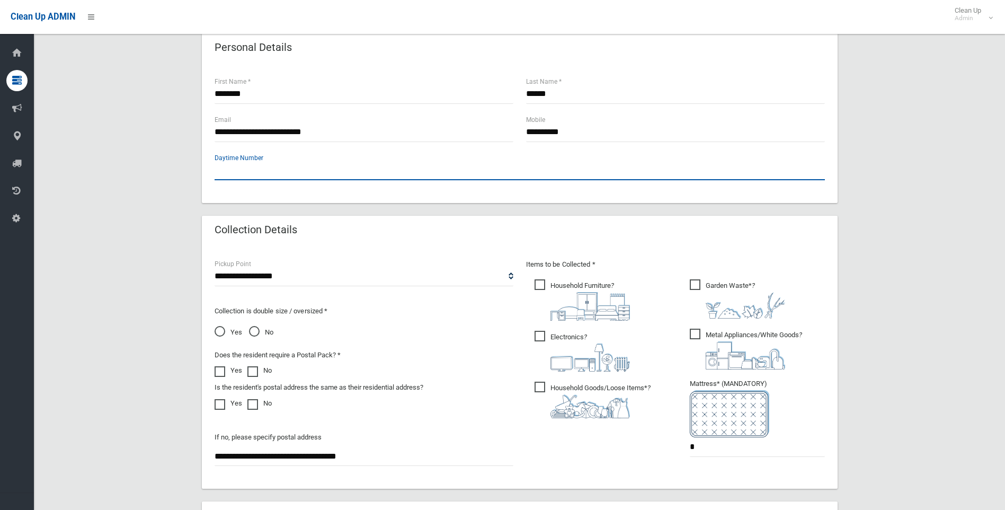
scroll to position [539, 0]
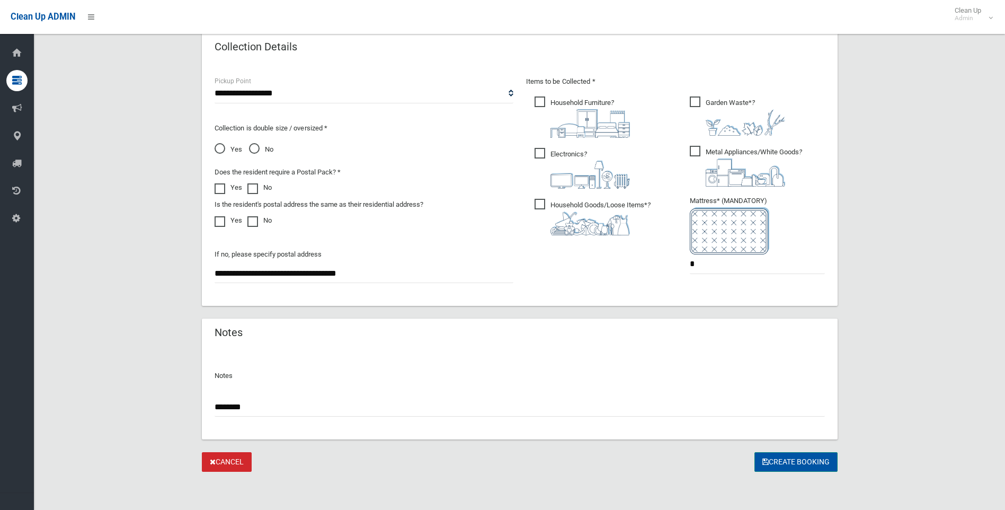
click at [808, 461] on button "Create Booking" at bounding box center [796, 462] width 83 height 20
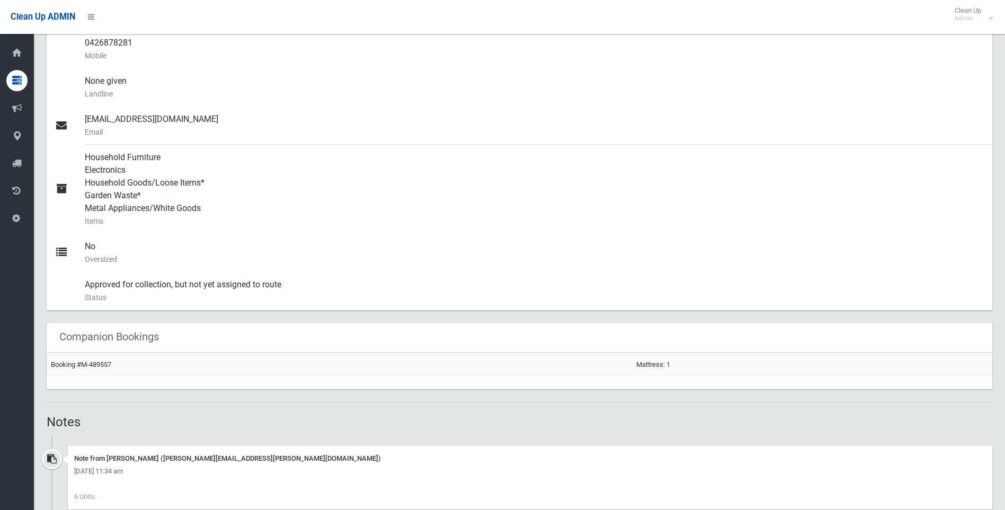
scroll to position [528, 0]
